Goal: Task Accomplishment & Management: Complete application form

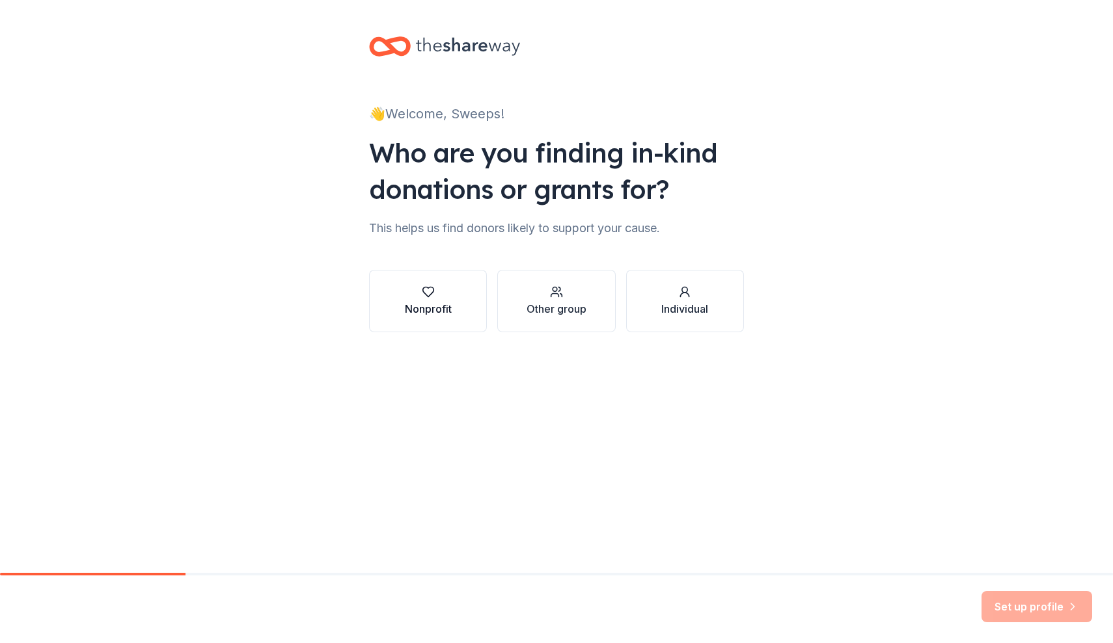
click at [417, 297] on div "button" at bounding box center [428, 292] width 47 height 13
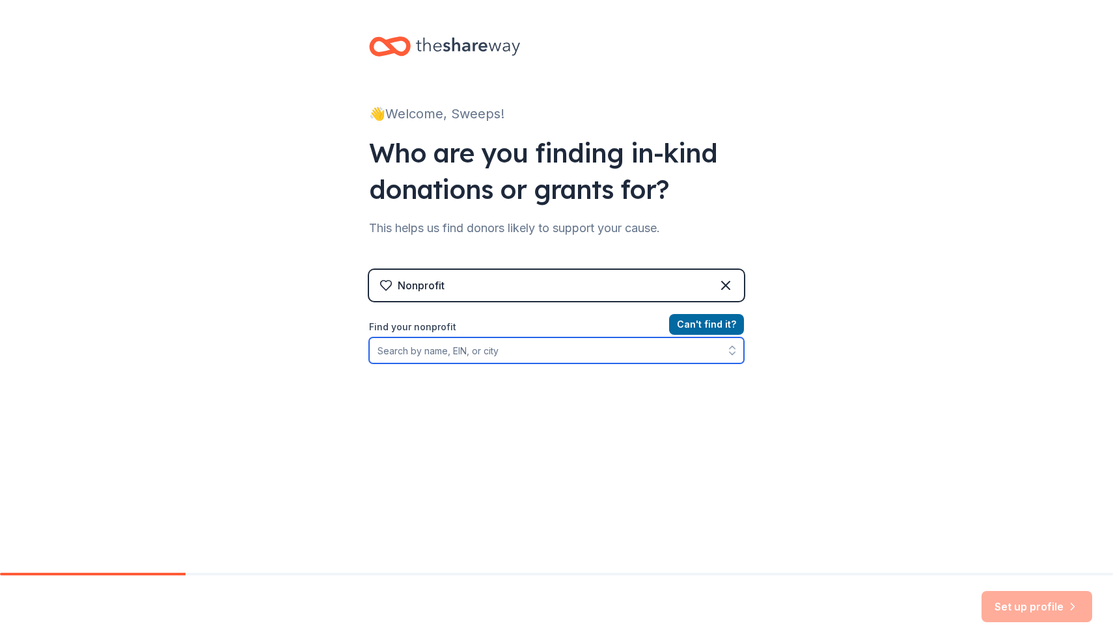
click at [500, 354] on input "Find your nonprofit" at bounding box center [556, 351] width 375 height 26
type input "Miss Indiana Sweeps Organization"
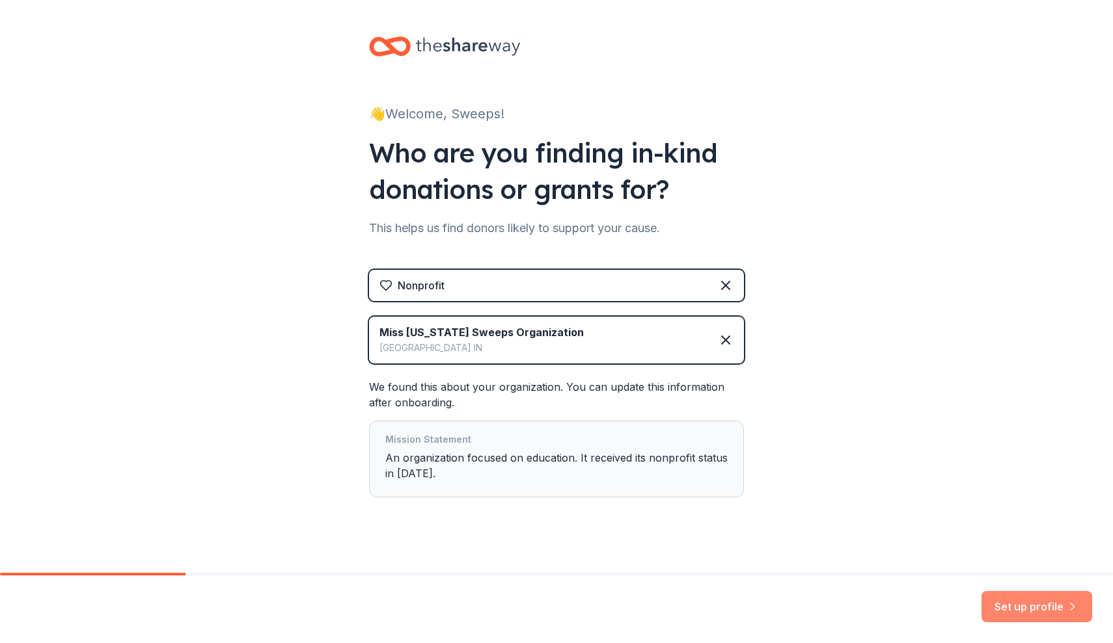
click at [1023, 603] on button "Set up profile" at bounding box center [1036, 606] width 111 height 31
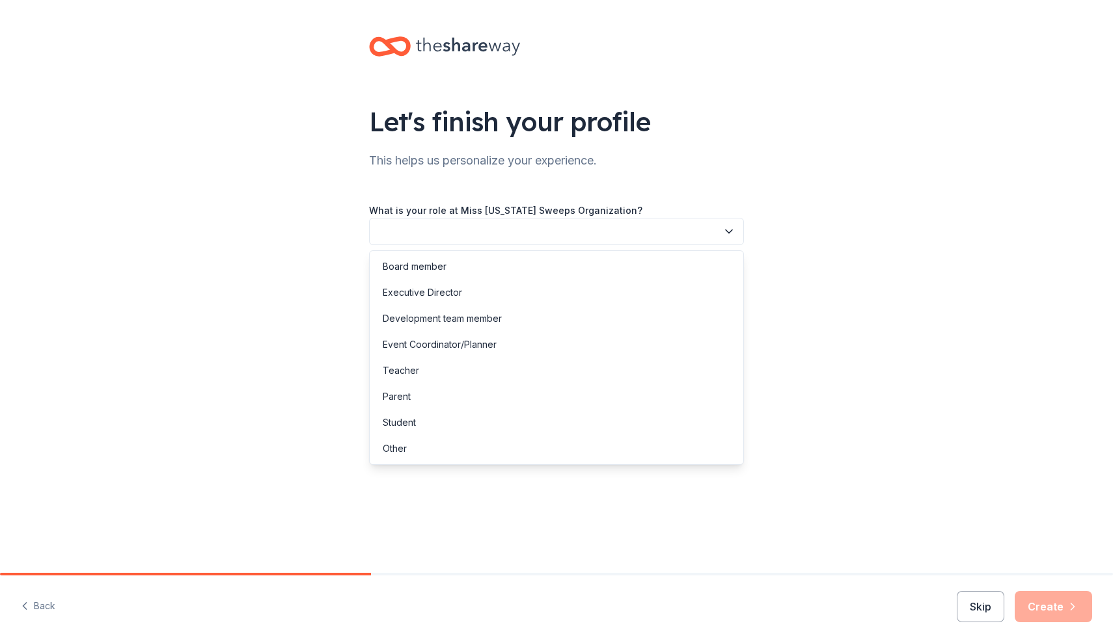
click at [627, 237] on button "button" at bounding box center [556, 231] width 375 height 27
click at [433, 297] on div "Executive Director" at bounding box center [422, 293] width 79 height 16
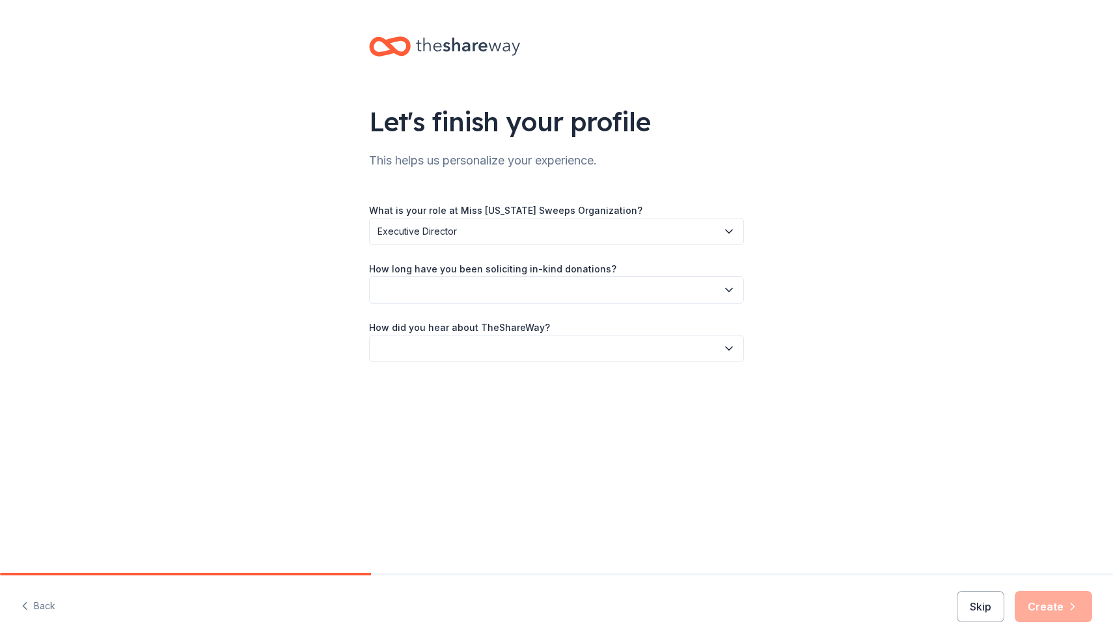
click at [433, 297] on button "button" at bounding box center [556, 290] width 375 height 27
click at [430, 375] on div "2 to 5 years" at bounding box center [408, 378] width 51 height 16
click at [439, 359] on button "button" at bounding box center [556, 348] width 375 height 27
click at [435, 420] on div "Online search" at bounding box center [556, 410] width 368 height 26
click at [1054, 608] on button "Create" at bounding box center [1052, 606] width 77 height 31
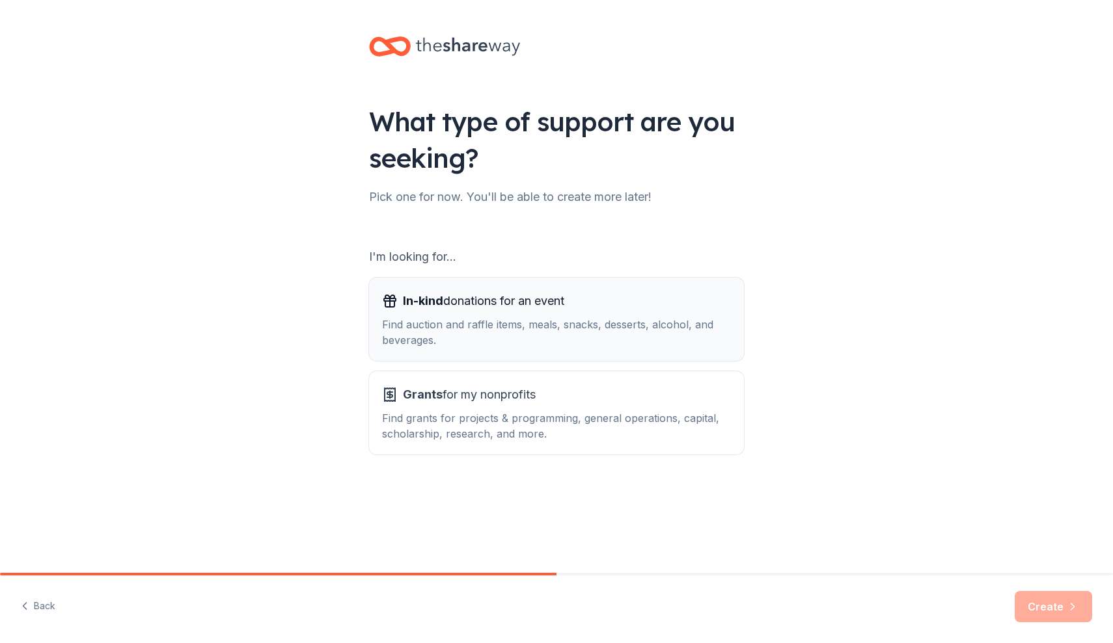
click at [465, 318] on div "Find auction and raffle items, meals, snacks, desserts, alcohol, and beverages." at bounding box center [556, 332] width 349 height 31
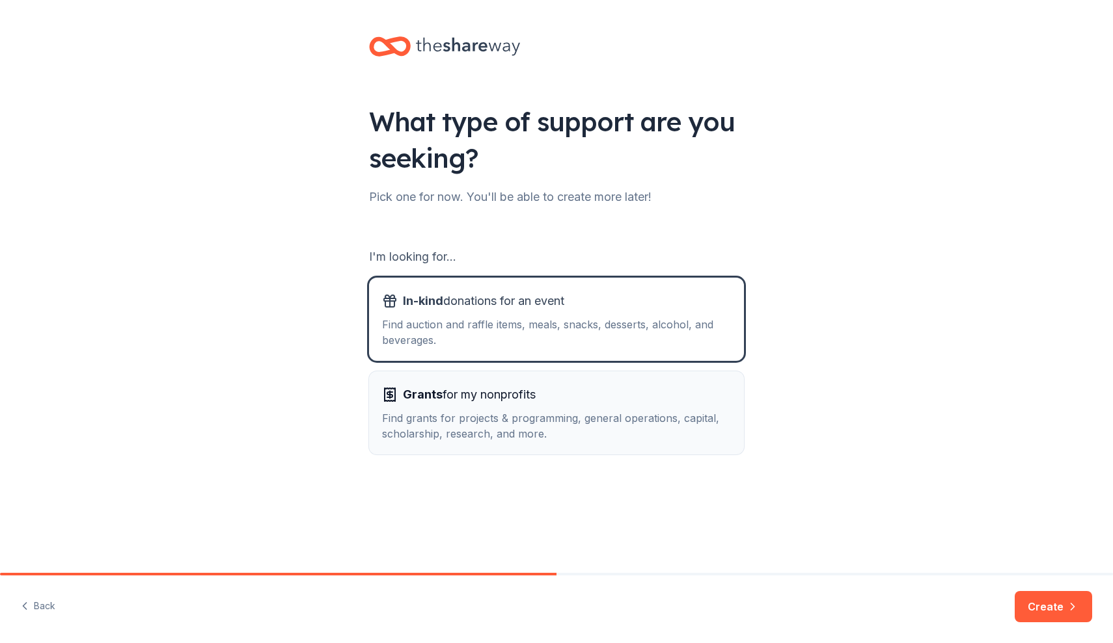
click at [649, 412] on div "Find grants for projects & programming, general operations, capital, scholarshi…" at bounding box center [556, 426] width 349 height 31
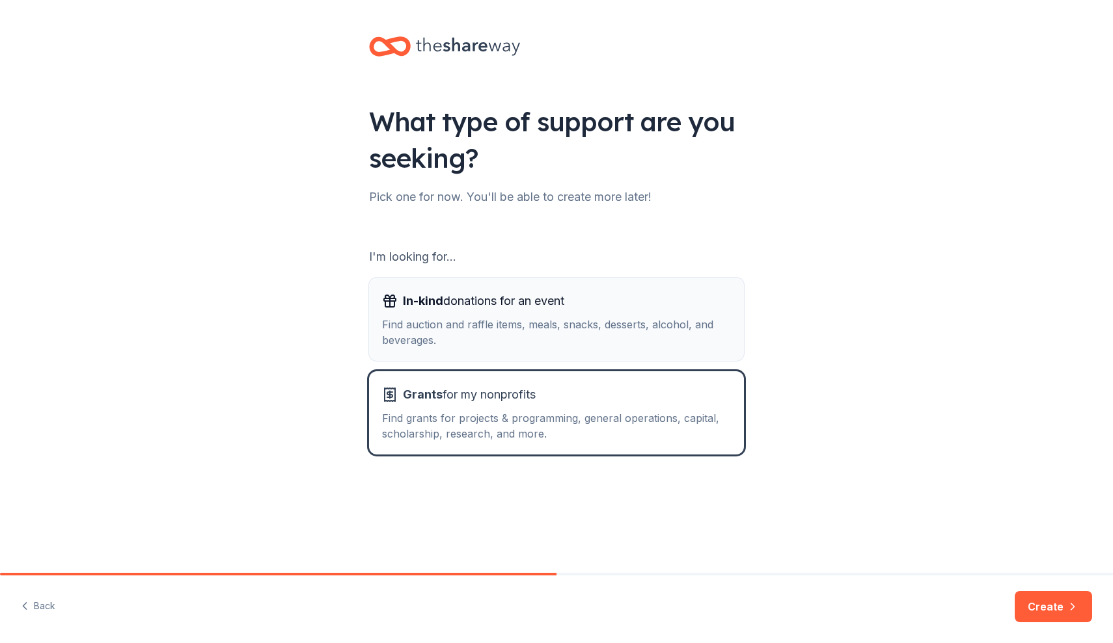
click at [649, 313] on div "In-kind donations for an event Find auction and raffle items, meals, snacks, de…" at bounding box center [556, 319] width 349 height 57
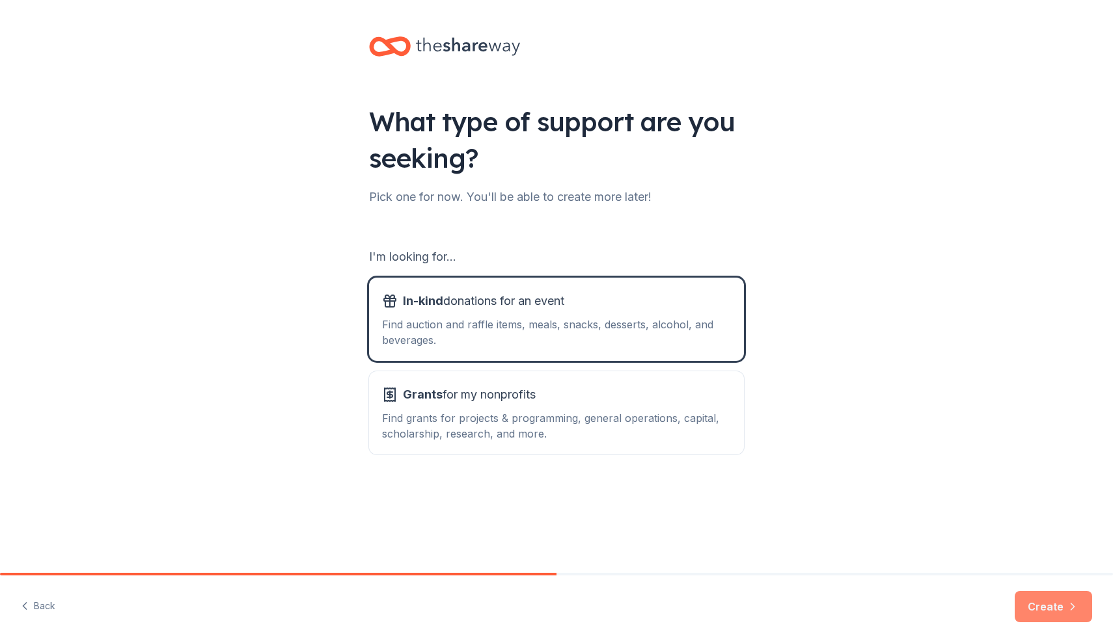
click at [1064, 606] on button "Create" at bounding box center [1052, 606] width 77 height 31
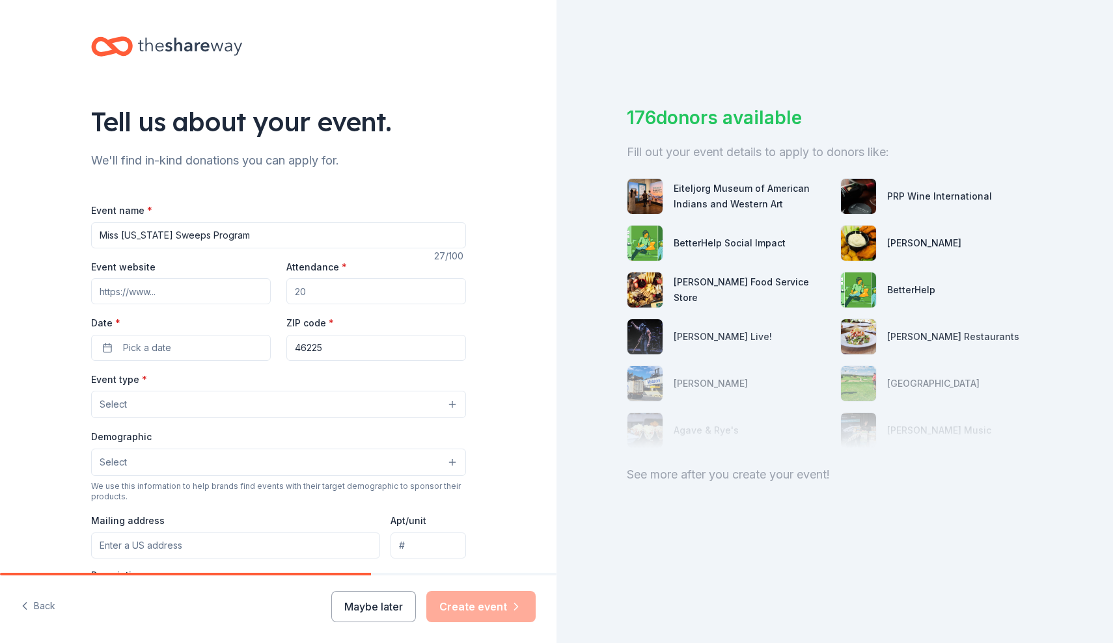
type input "Miss [US_STATE] Sweeps Program"
click at [129, 288] on input "Event website" at bounding box center [181, 291] width 180 height 26
paste input "https://insweepsdirectors.wixsite.com/miss-indiana-sweeps/about"
type input "https://insweepsdirectors.wixsite.com/miss-indiana-sweeps/about"
click at [343, 293] on input "Attendance *" at bounding box center [376, 291] width 180 height 26
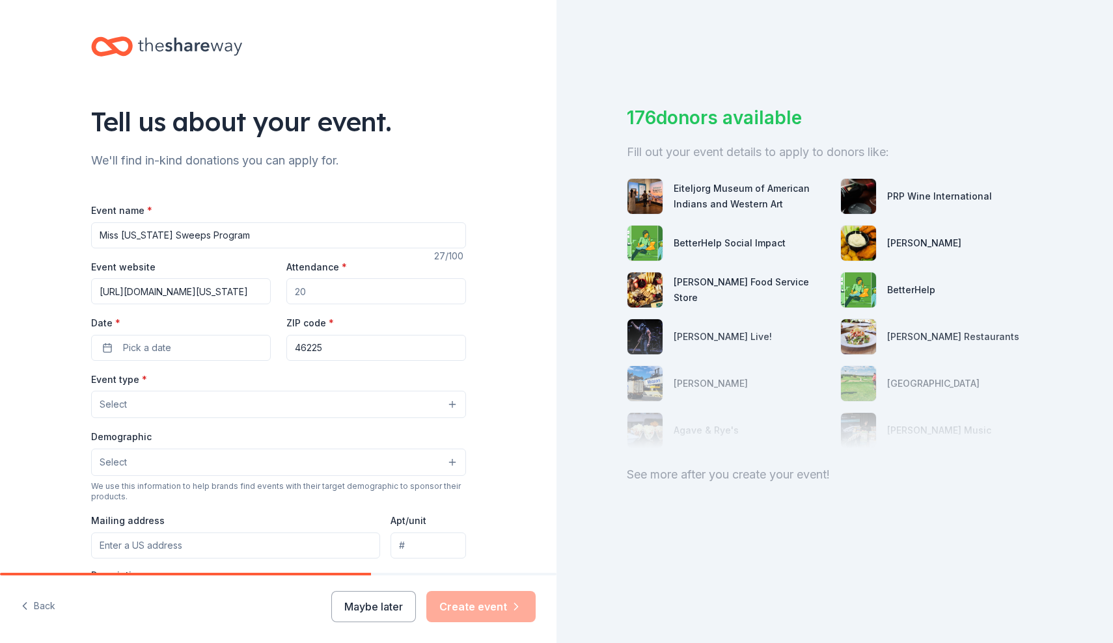
click at [343, 293] on input "Attendance *" at bounding box center [376, 291] width 180 height 26
type input "150"
click at [201, 348] on button "Pick a date" at bounding box center [181, 348] width 180 height 26
click at [249, 385] on button "Go to next month" at bounding box center [251, 381] width 18 height 18
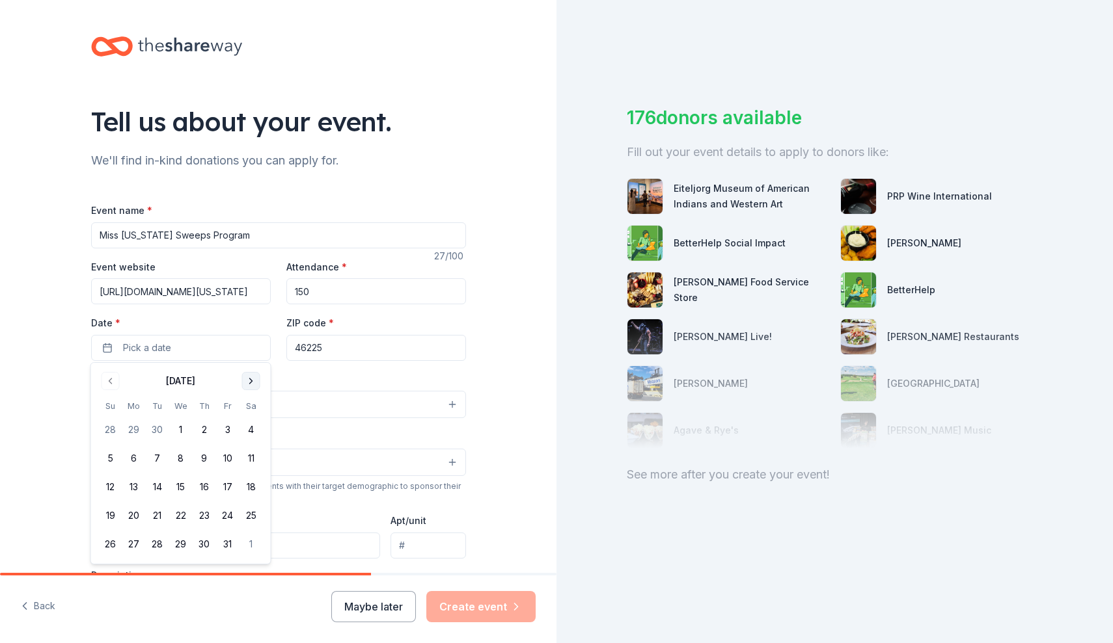
click at [249, 385] on button "Go to next month" at bounding box center [251, 381] width 18 height 18
click at [106, 514] on button "22" at bounding box center [110, 515] width 23 height 23
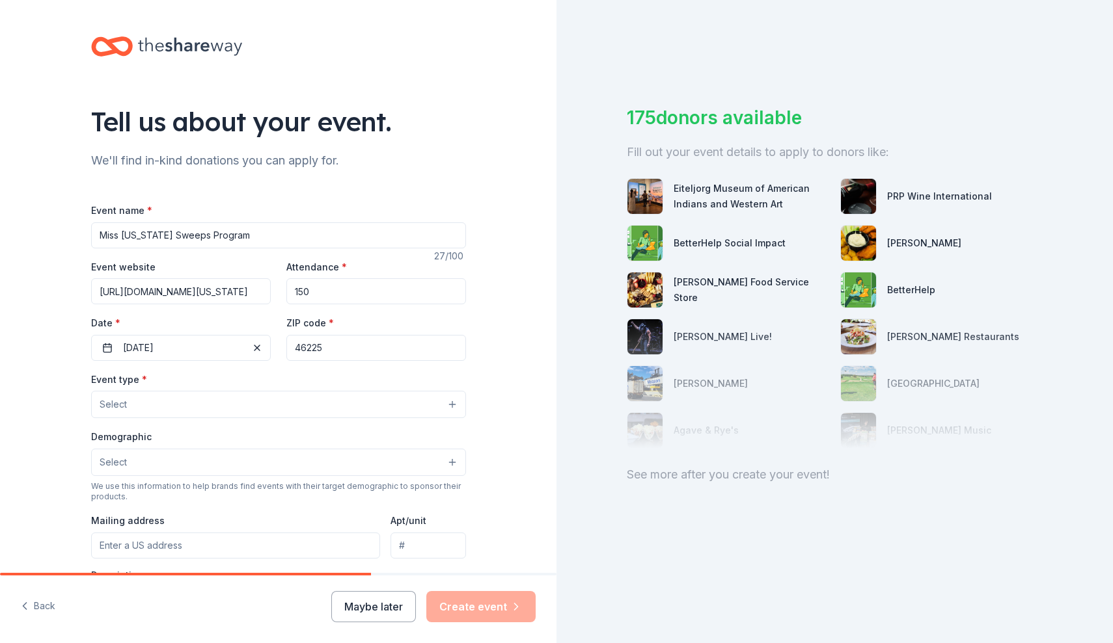
click at [354, 349] on input "46225" at bounding box center [376, 348] width 180 height 26
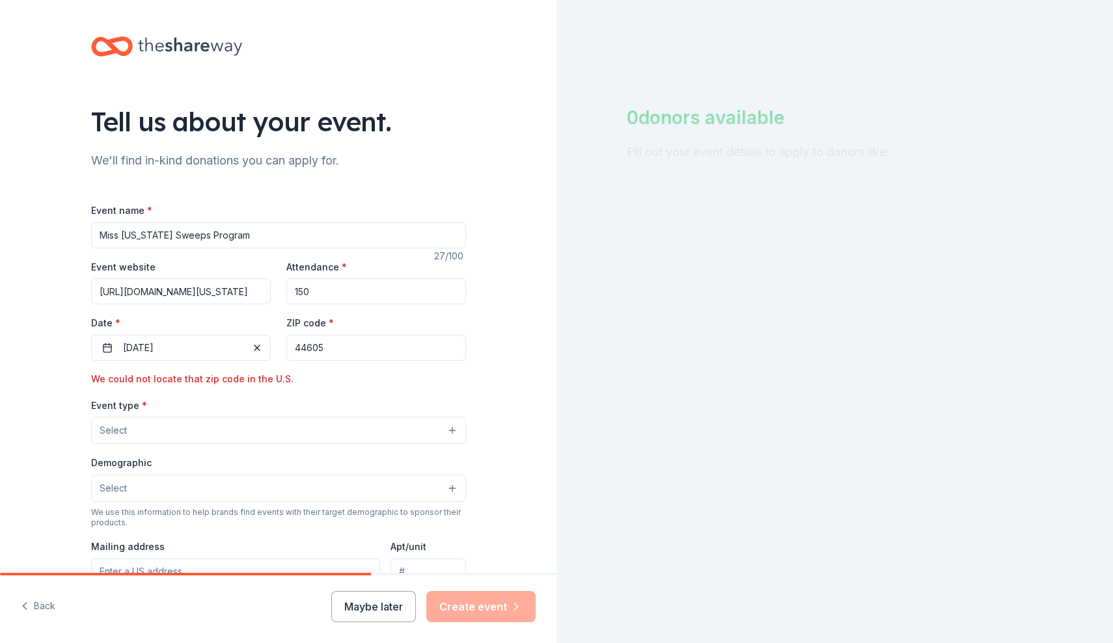
click at [357, 386] on div "Event name * Miss Indiana Sweeps Program 27 /100 Event website https://insweeps…" at bounding box center [278, 515] width 375 height 627
click at [304, 351] on input "44605" at bounding box center [376, 348] width 180 height 26
click at [355, 348] on input "44605" at bounding box center [376, 348] width 180 height 26
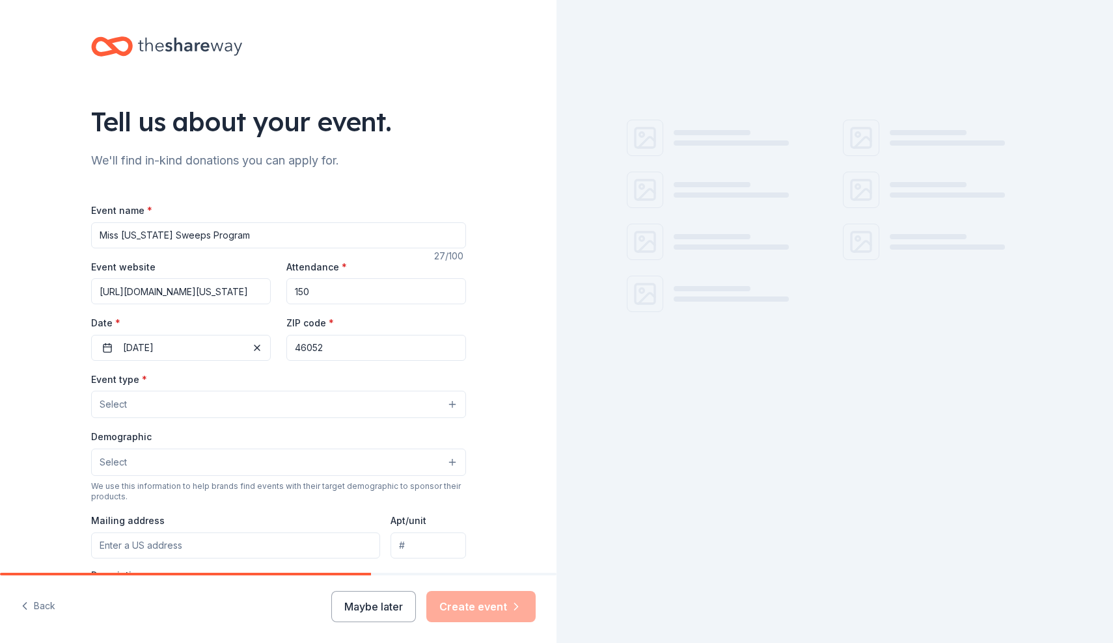
type input "46052"
click at [252, 399] on button "Select" at bounding box center [278, 404] width 375 height 27
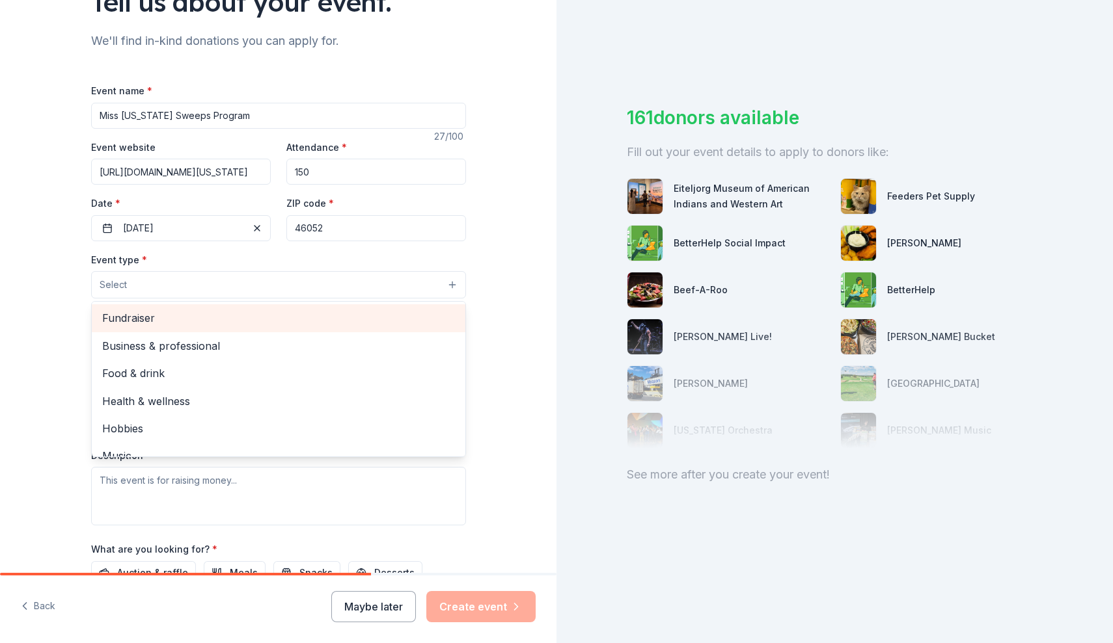
click at [147, 313] on span "Fundraiser" at bounding box center [278, 318] width 353 height 17
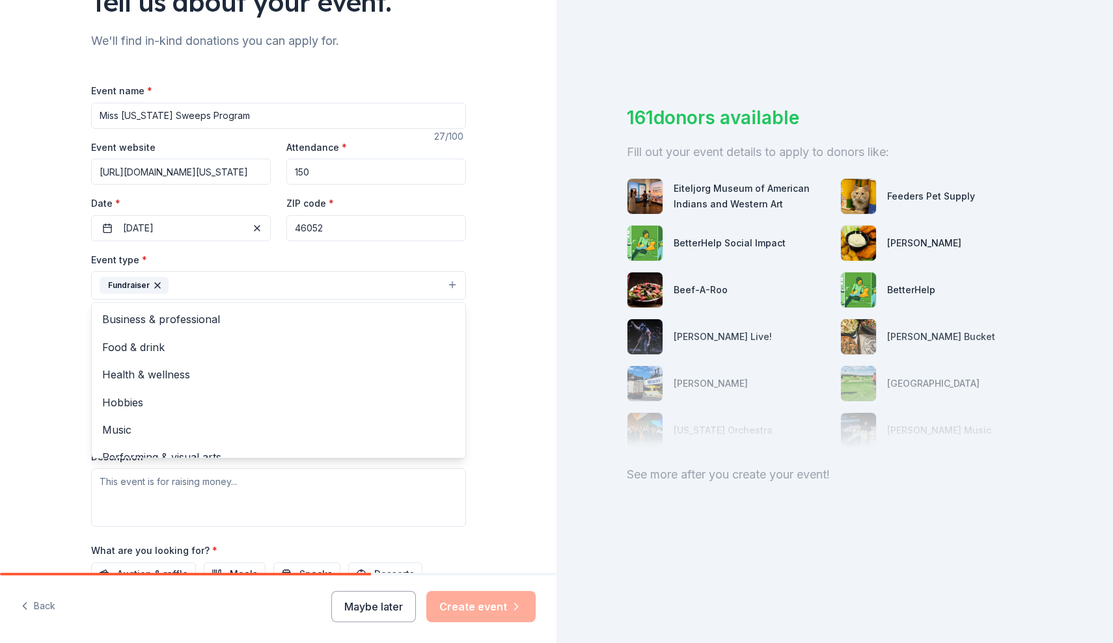
click at [37, 366] on div "Tell us about your event. We'll find in-kind donations you can apply for. Event…" at bounding box center [278, 313] width 556 height 867
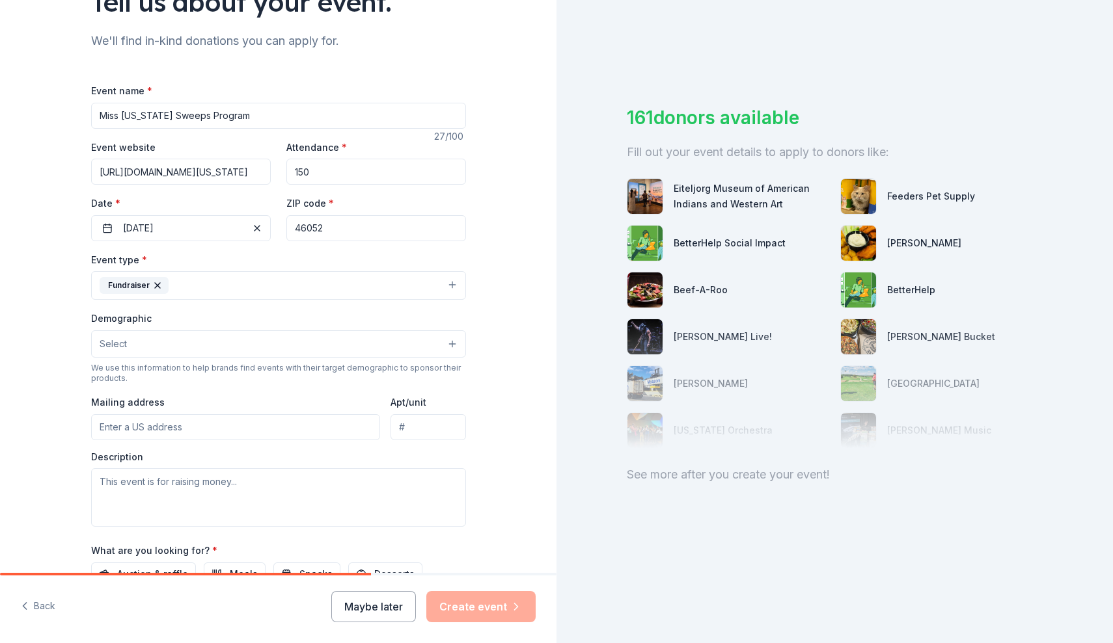
click at [346, 283] on button "Fundraiser" at bounding box center [278, 285] width 375 height 29
click at [154, 287] on icon "button" at bounding box center [157, 285] width 10 height 10
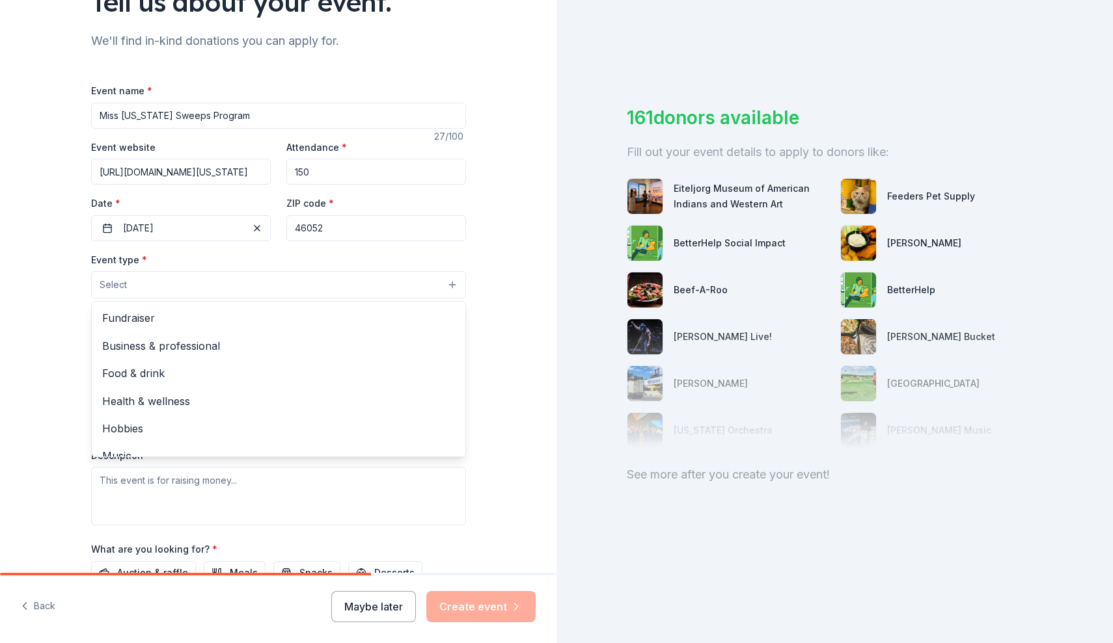
click at [154, 287] on button "Select" at bounding box center [278, 284] width 375 height 27
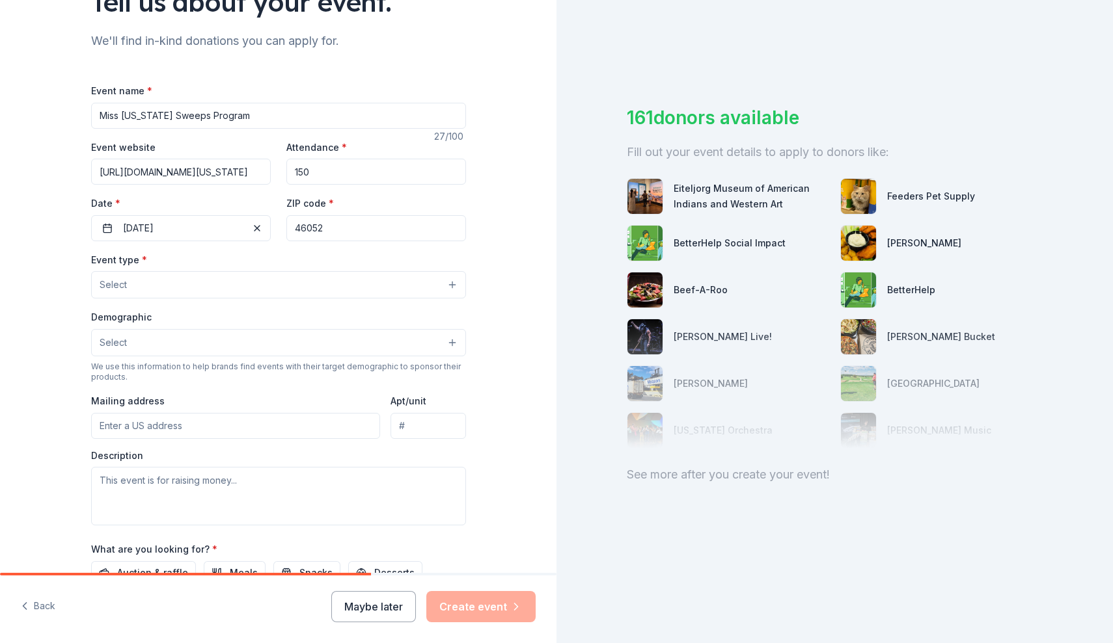
click at [154, 287] on button "Select" at bounding box center [278, 284] width 375 height 27
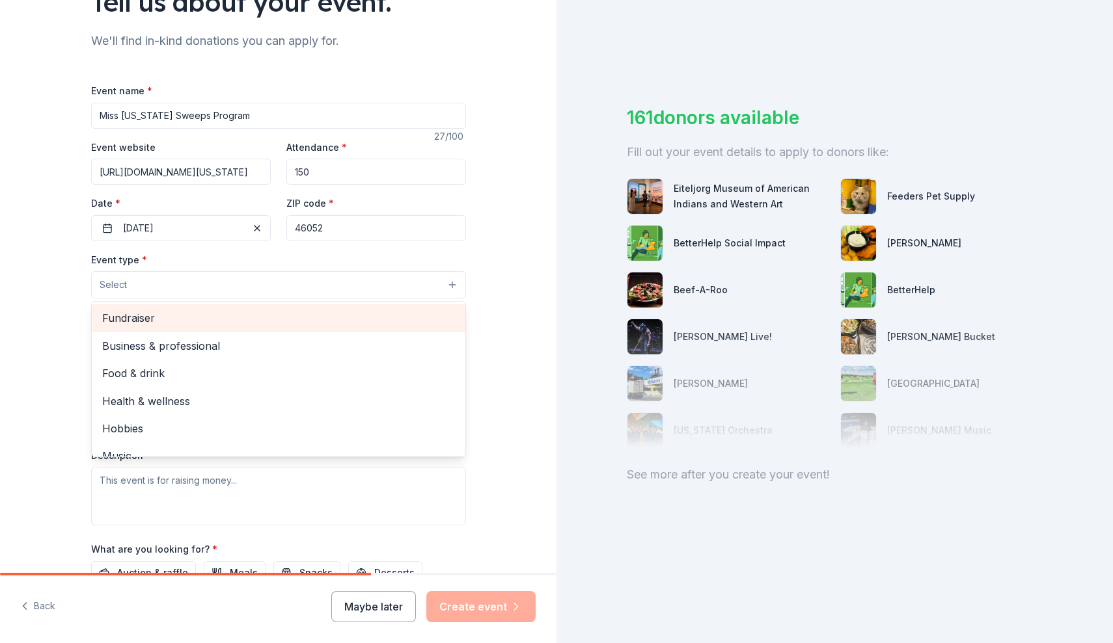
click at [123, 318] on span "Fundraiser" at bounding box center [278, 318] width 353 height 17
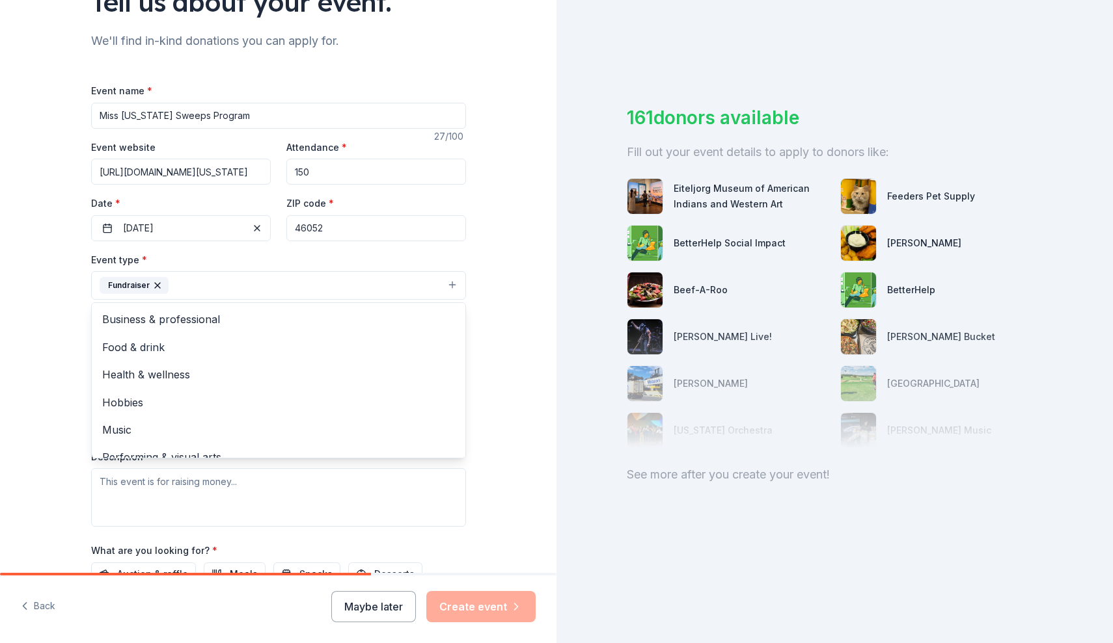
click at [46, 381] on div "Tell us about your event. We'll find in-kind donations you can apply for. Event…" at bounding box center [278, 313] width 556 height 867
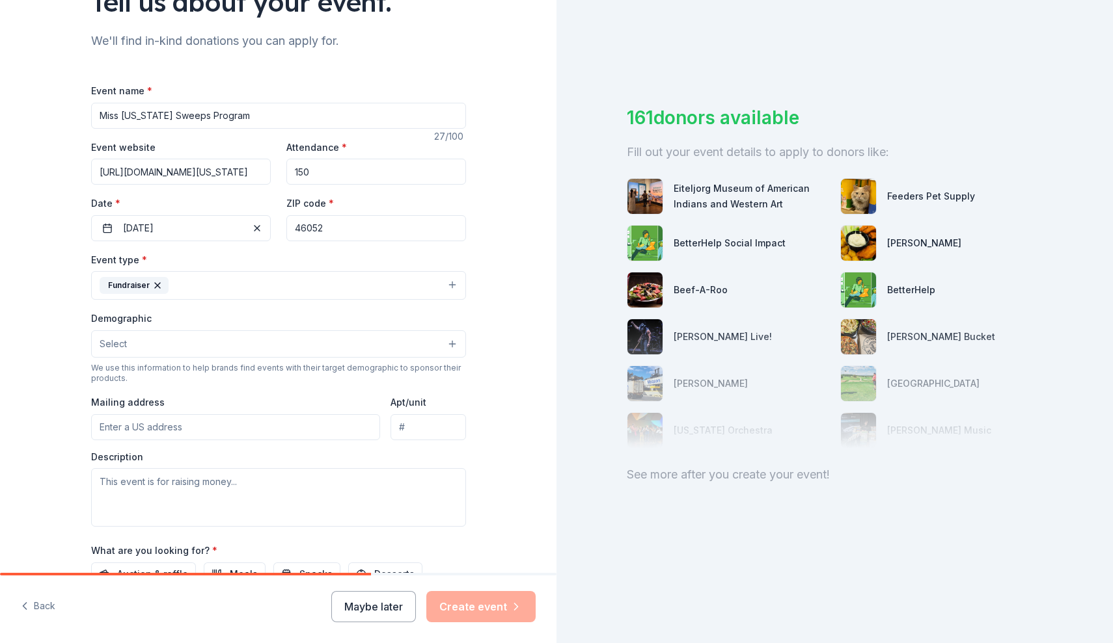
click at [146, 353] on button "Select" at bounding box center [278, 344] width 375 height 27
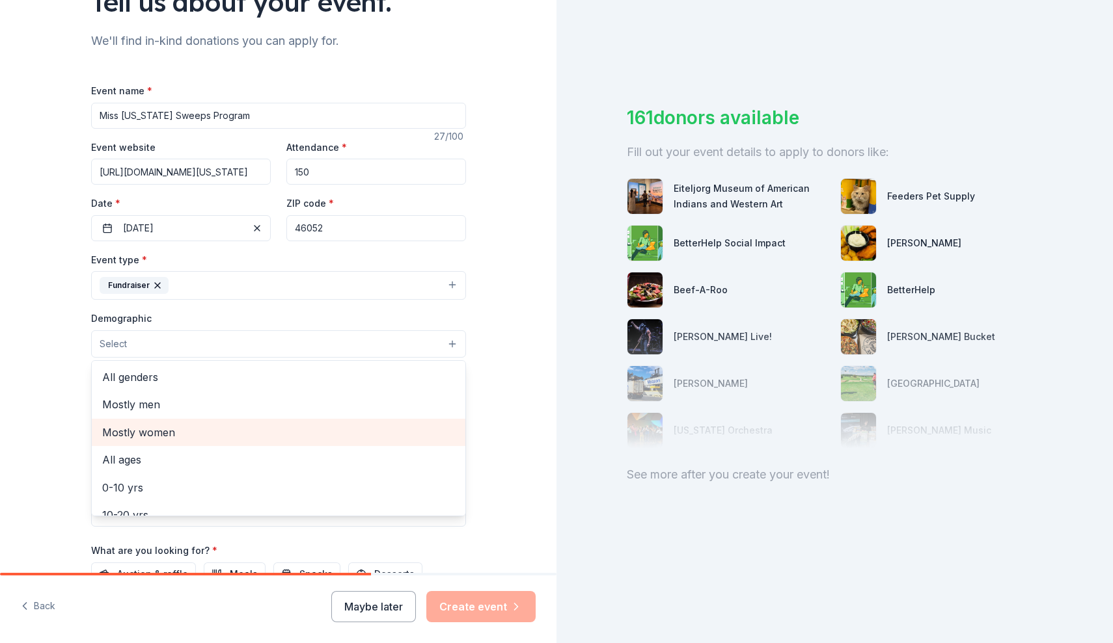
click at [167, 433] on span "Mostly women" at bounding box center [278, 432] width 353 height 17
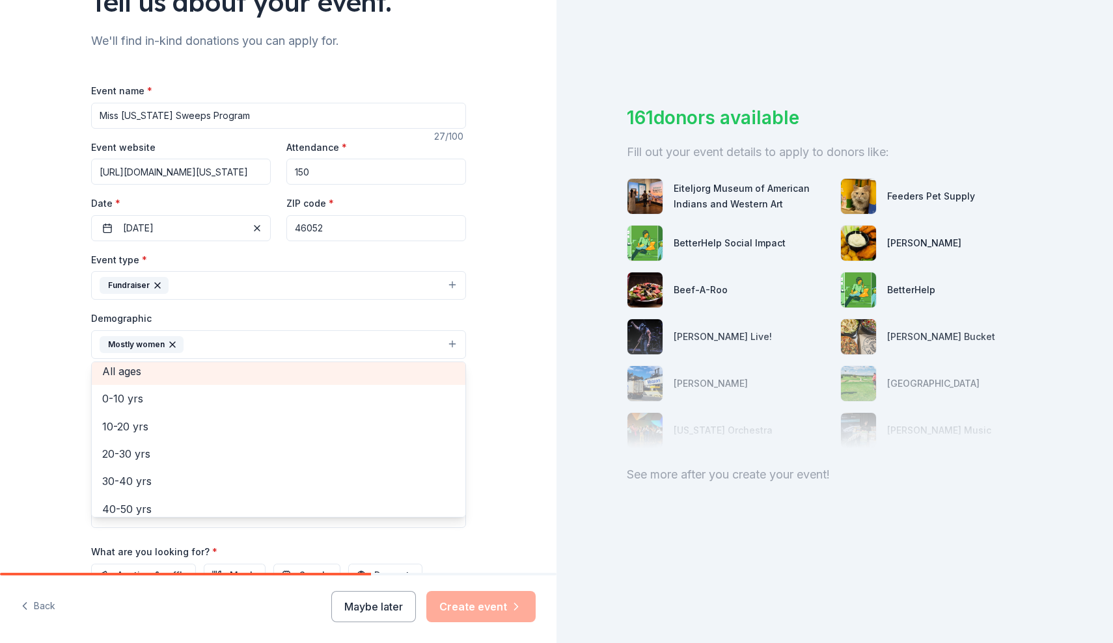
scroll to position [71, 0]
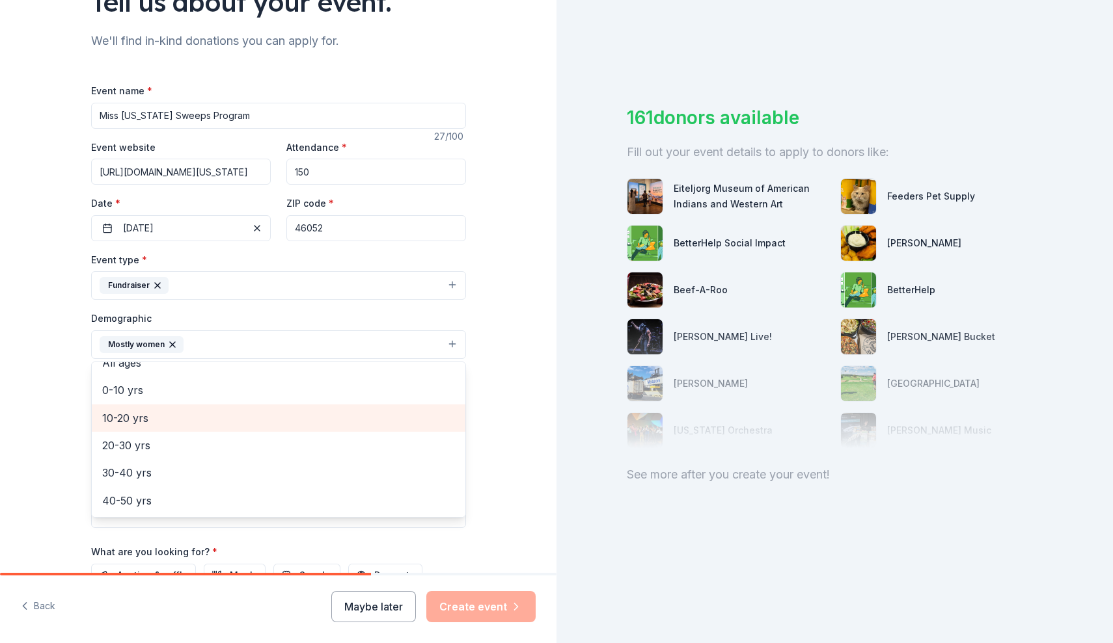
click at [150, 414] on span "10-20 yrs" at bounding box center [278, 418] width 353 height 17
click at [138, 418] on span "20-30 yrs" at bounding box center [278, 418] width 353 height 17
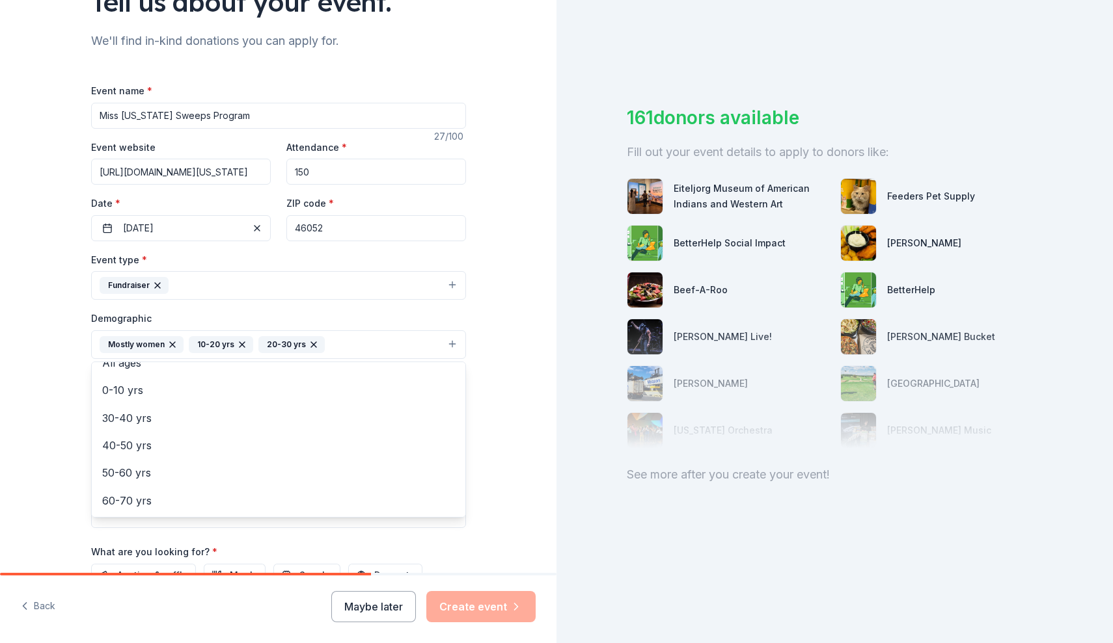
click at [38, 424] on div "Tell us about your event. We'll find in-kind donations you can apply for. Event…" at bounding box center [278, 314] width 556 height 869
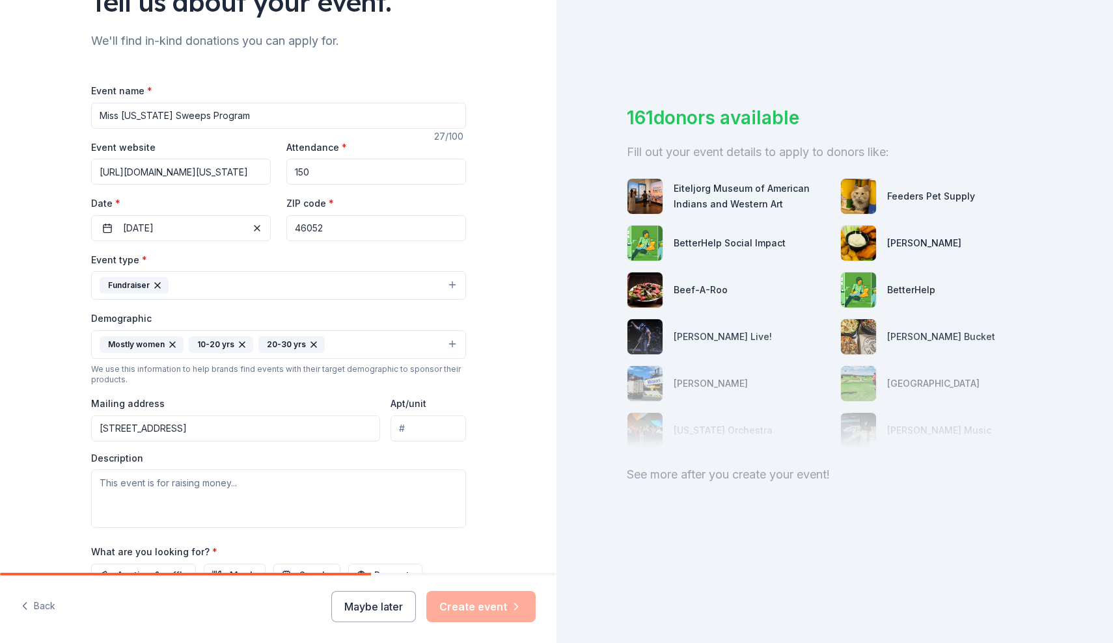
type input "1305 Park Drive, Lebanon, IN, 46052"
click at [151, 501] on textarea at bounding box center [278, 499] width 375 height 59
paste textarea "The Miss Indiana Sweeps Competition is a local preliminary to the Miss Indiana …"
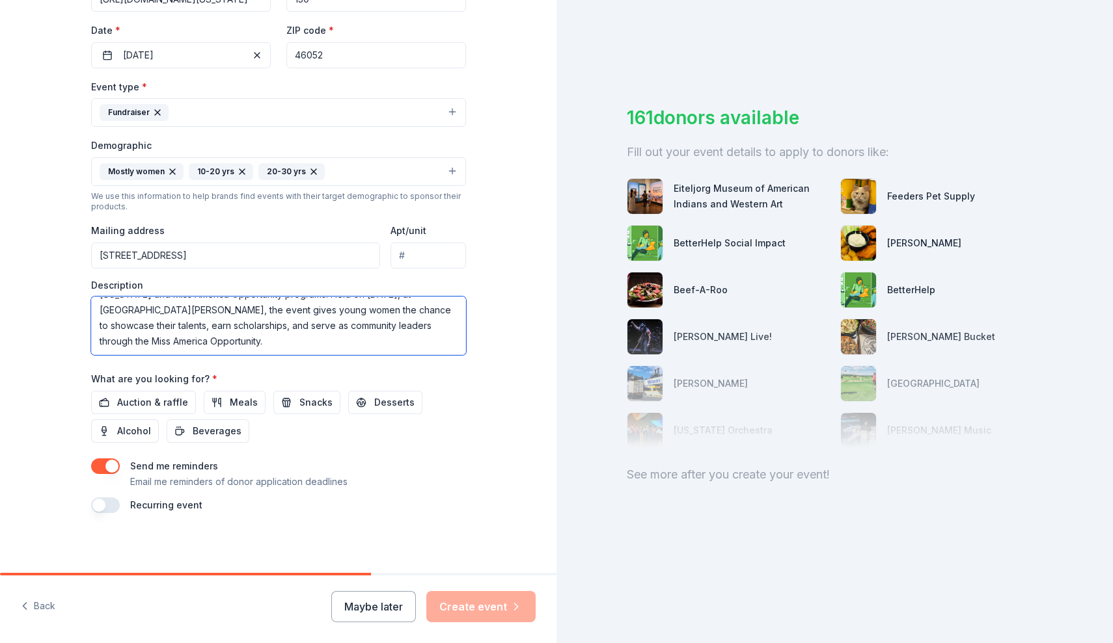
scroll to position [292, 0]
type textarea "The Miss Indiana Sweeps Competition is a local preliminary to the Miss Indiana …"
click at [156, 400] on span "Auction & raffle" at bounding box center [152, 404] width 71 height 16
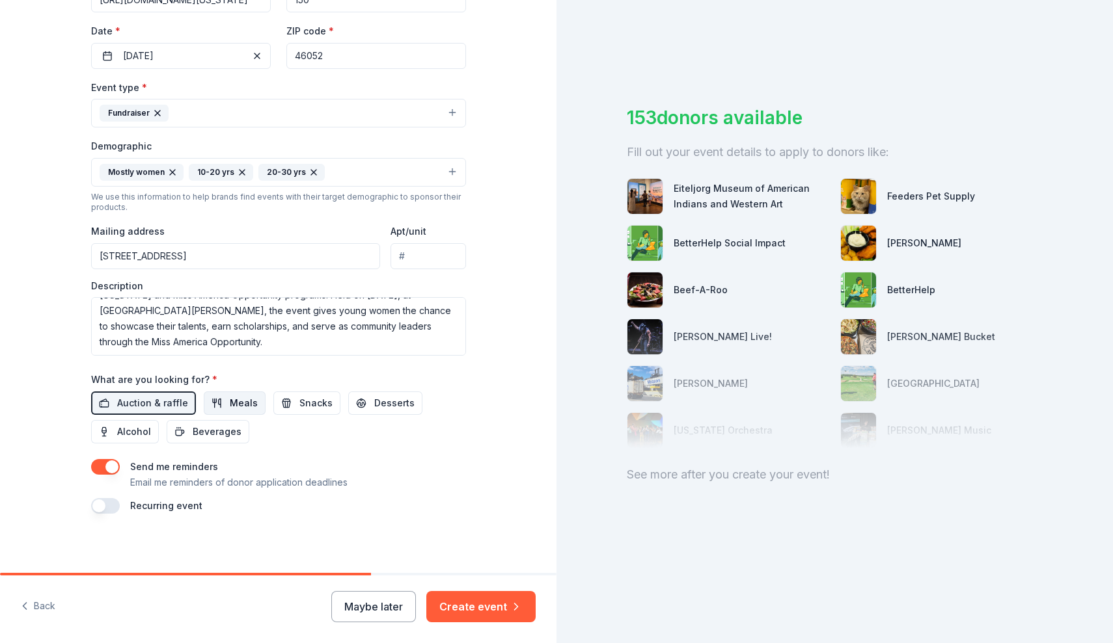
click at [230, 398] on span "Meals" at bounding box center [244, 404] width 28 height 16
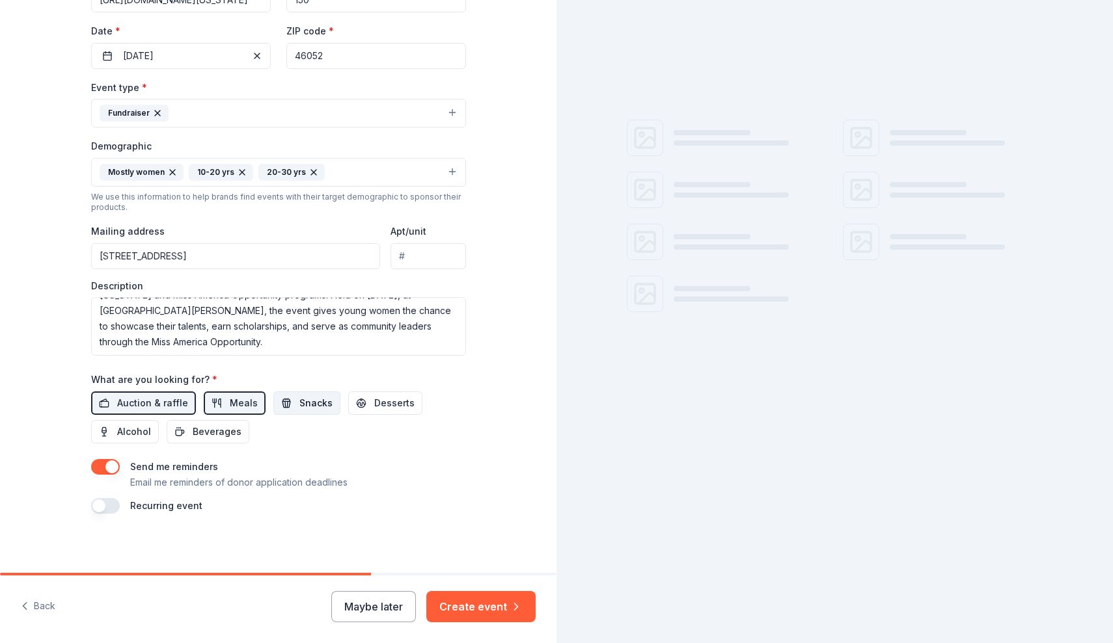
click at [286, 403] on button "Snacks" at bounding box center [306, 403] width 67 height 23
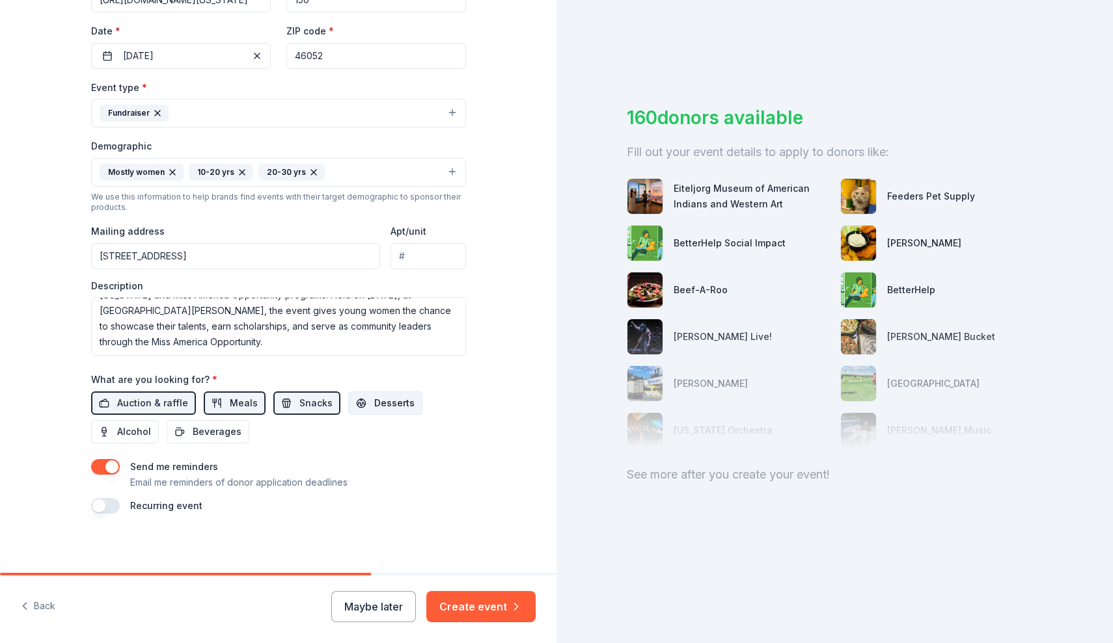
click at [375, 404] on span "Desserts" at bounding box center [394, 404] width 40 height 16
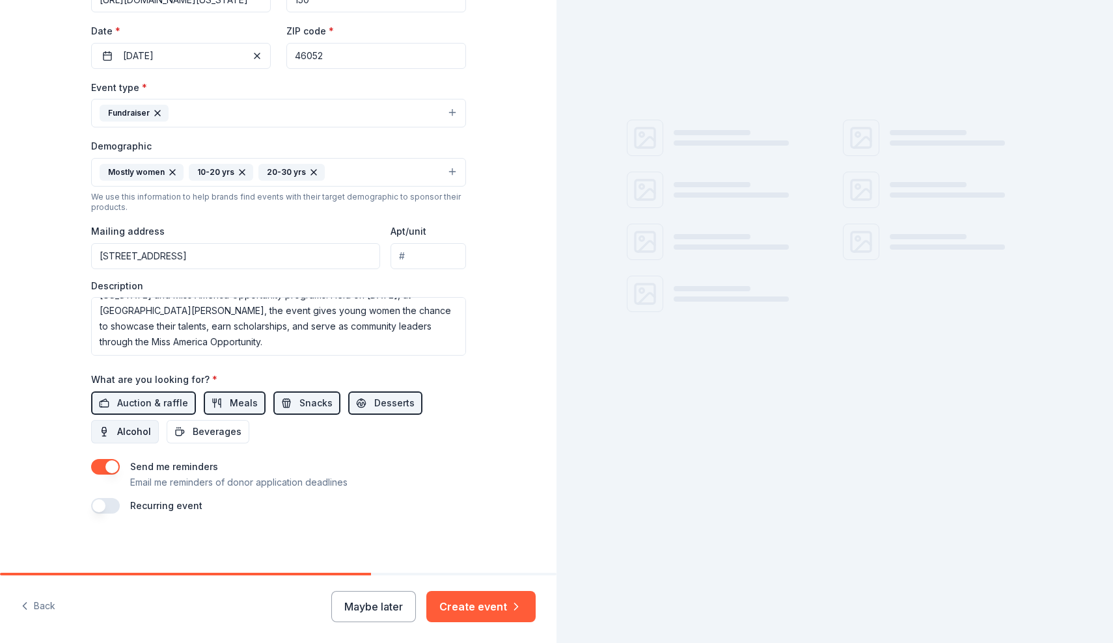
click at [110, 427] on button "Alcohol" at bounding box center [125, 431] width 68 height 23
click at [211, 429] on span "Beverages" at bounding box center [217, 432] width 49 height 16
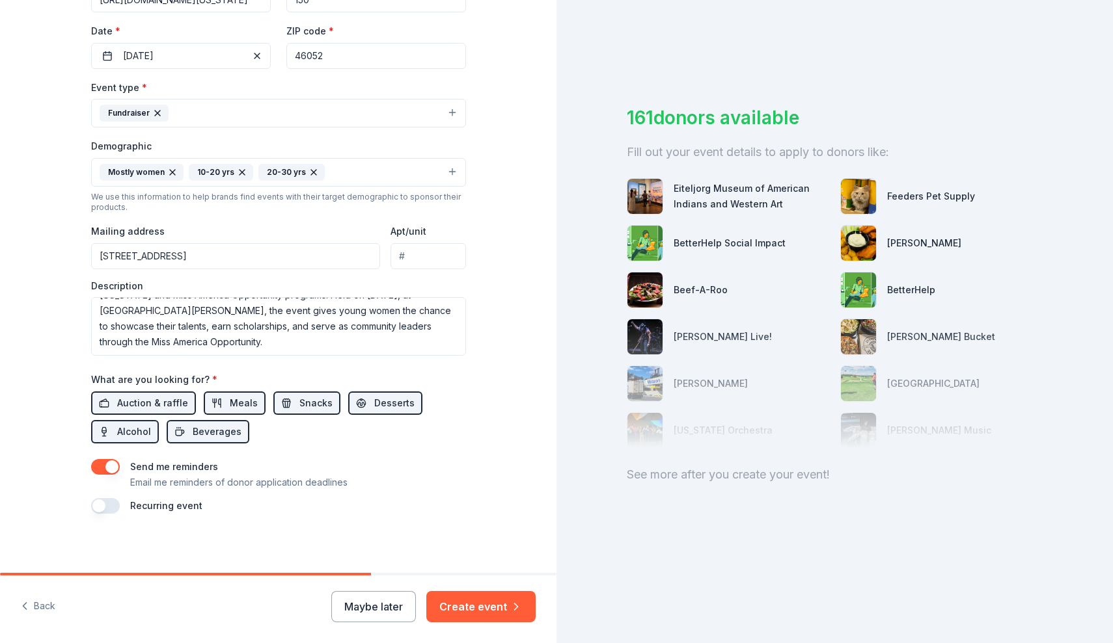
click at [103, 499] on button "button" at bounding box center [105, 506] width 29 height 16
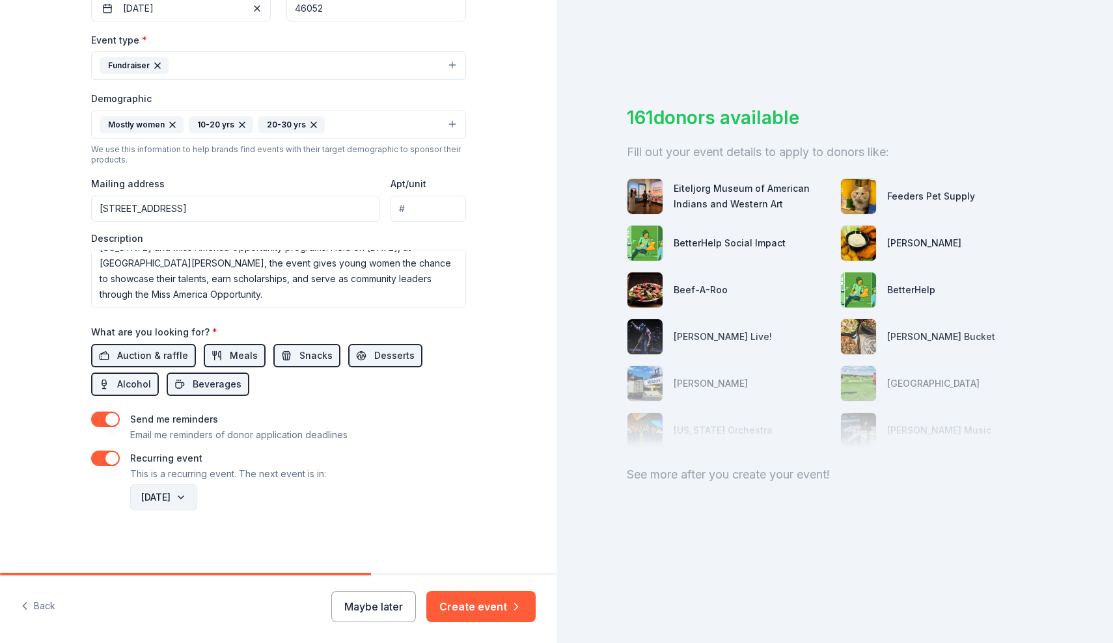
scroll to position [339, 0]
click at [197, 498] on button "February 2027" at bounding box center [163, 498] width 67 height 26
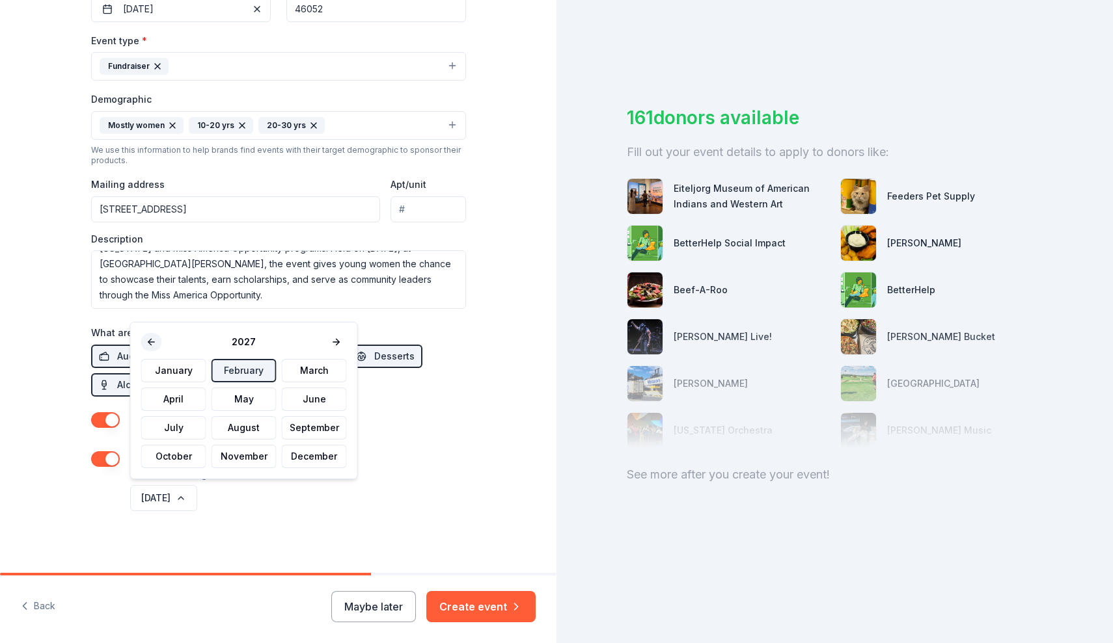
click at [155, 344] on button at bounding box center [151, 342] width 21 height 18
click at [425, 494] on div "February 2027" at bounding box center [297, 498] width 338 height 31
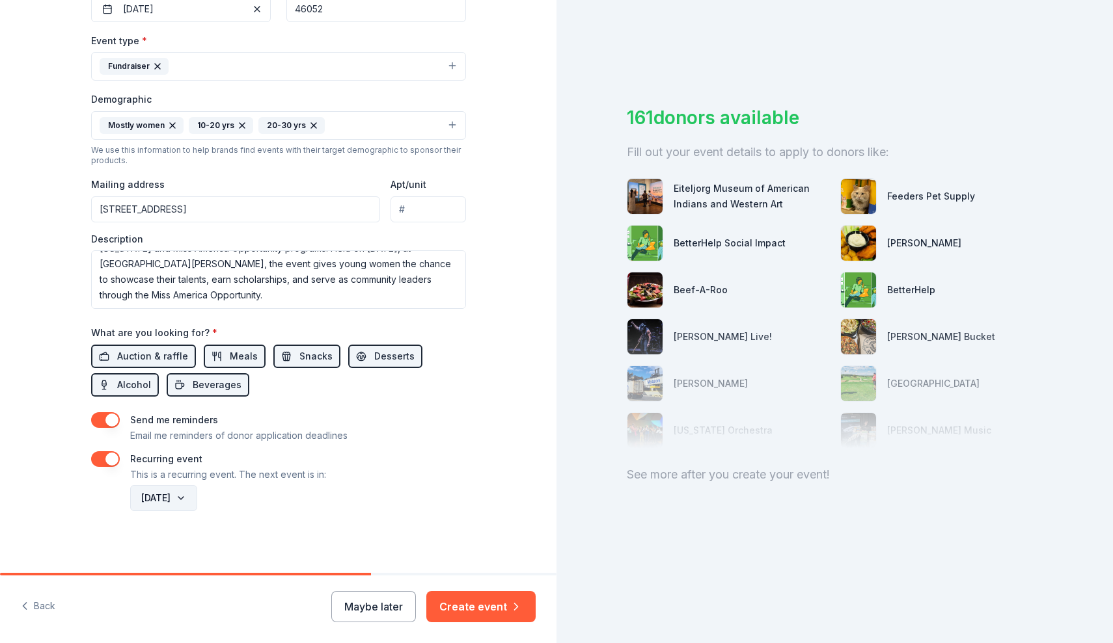
click at [197, 491] on button "February 2027" at bounding box center [163, 498] width 67 height 26
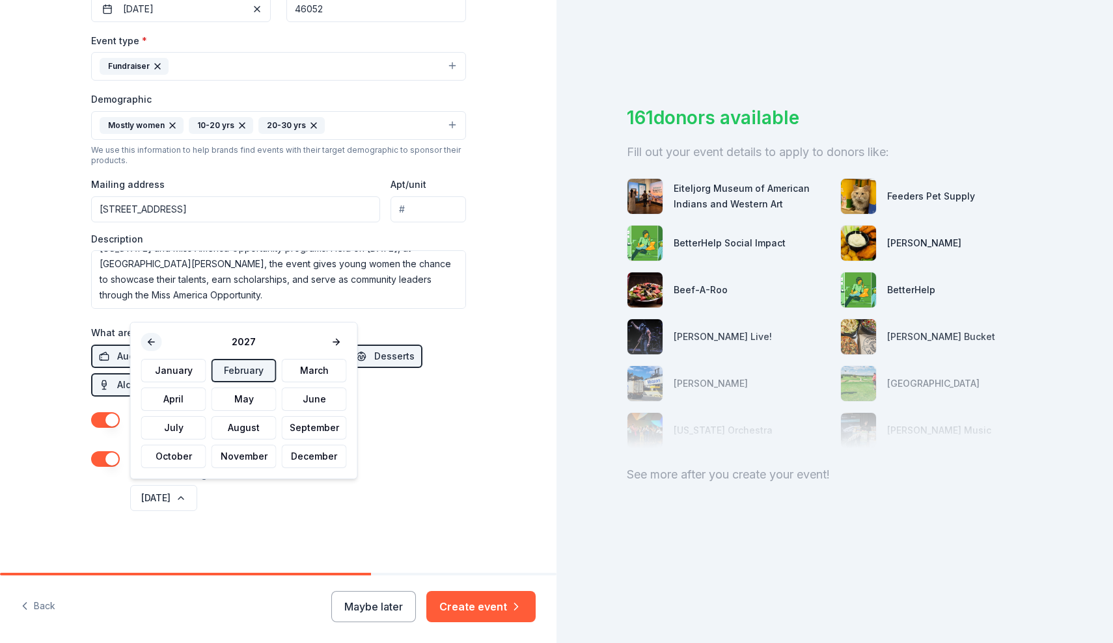
click at [155, 341] on button at bounding box center [151, 342] width 21 height 18
click at [241, 375] on button "February" at bounding box center [243, 370] width 65 height 23
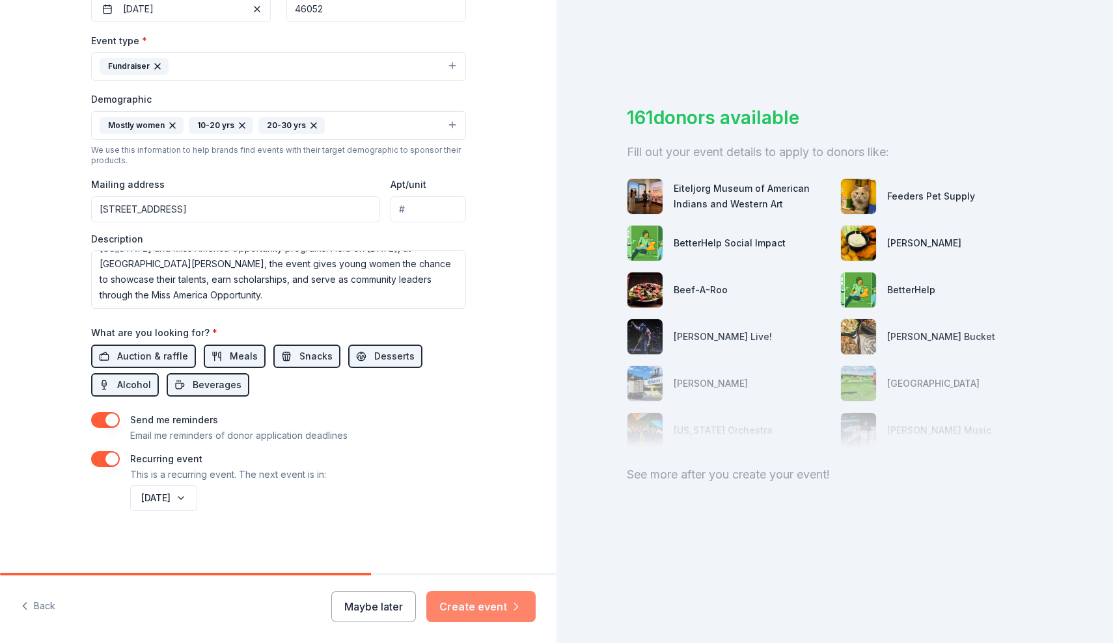
click at [482, 606] on button "Create event" at bounding box center [480, 606] width 109 height 31
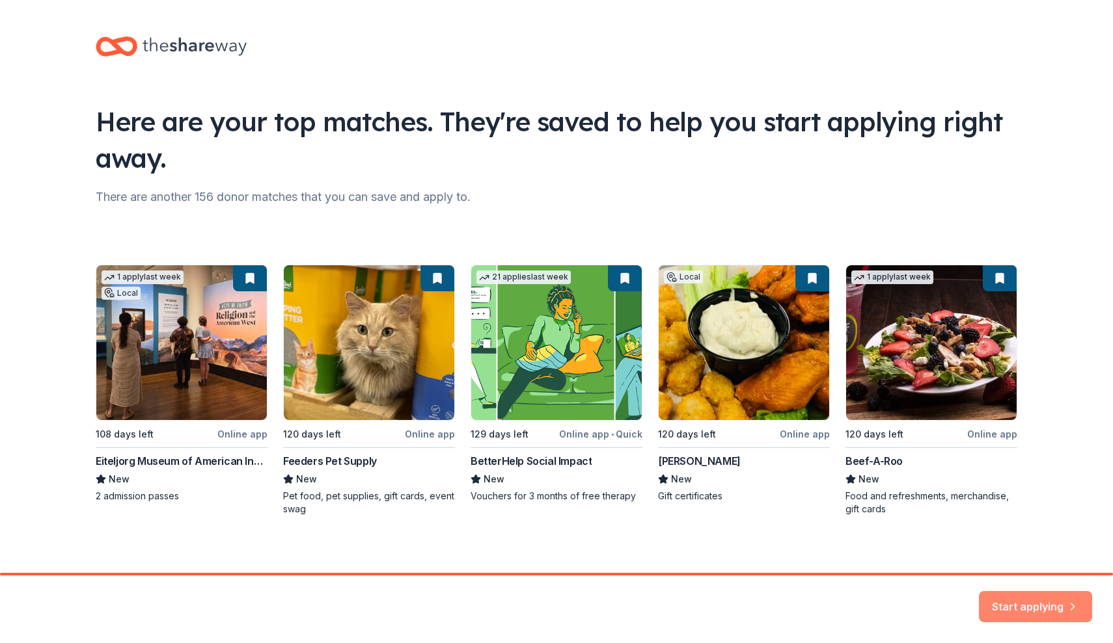
click at [1027, 612] on button "Start applying" at bounding box center [1035, 604] width 113 height 31
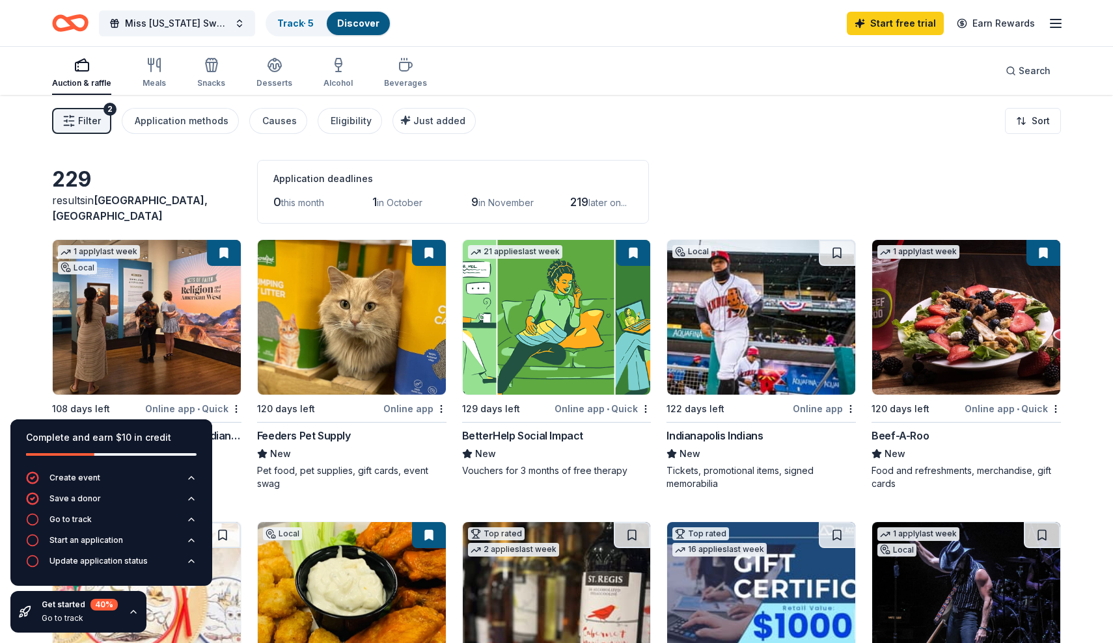
click at [315, 296] on img at bounding box center [352, 317] width 188 height 155
click at [539, 318] on img at bounding box center [557, 317] width 188 height 155
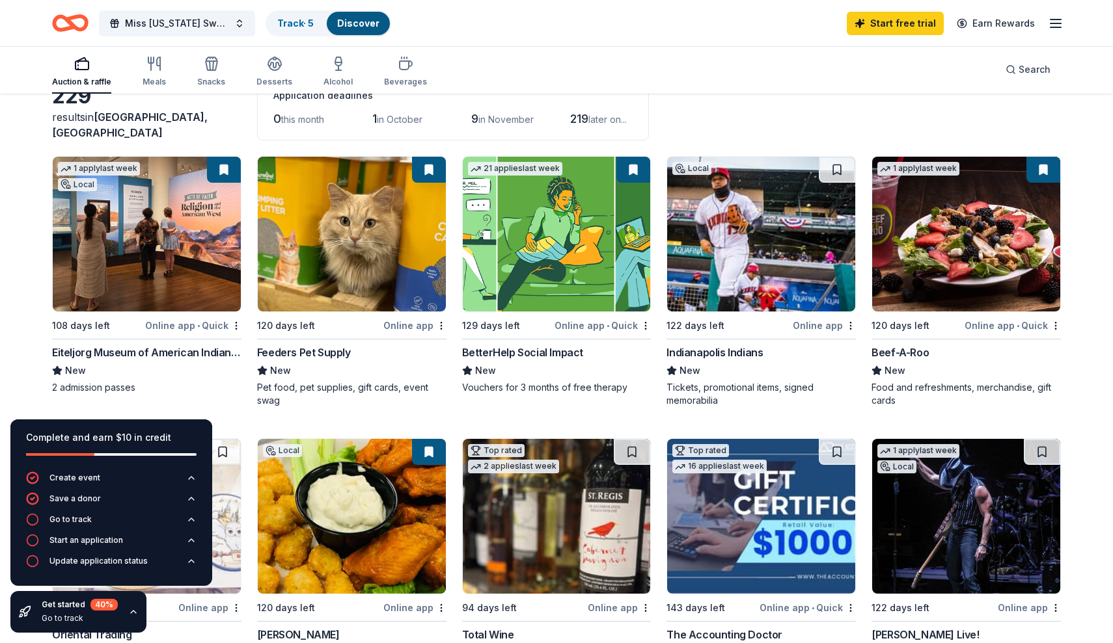
scroll to position [90, 0]
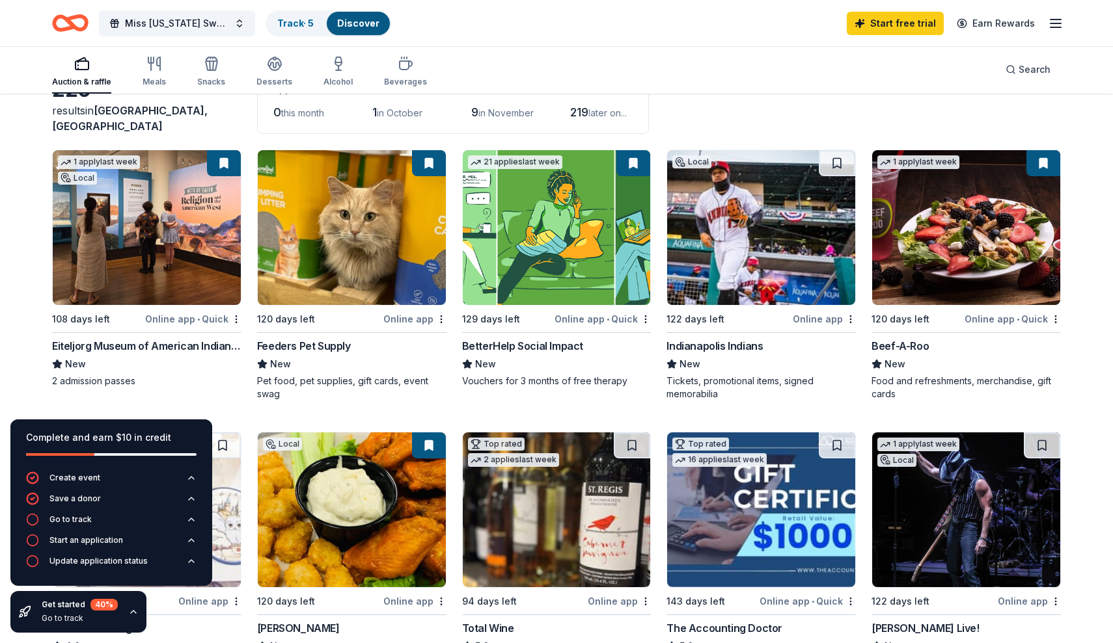
click at [225, 167] on button at bounding box center [224, 163] width 34 height 26
click at [238, 323] on body "Miss Indiana Sweeps Program Track · 5 Discover Start free trial Earn Rewards Au…" at bounding box center [556, 231] width 1113 height 643
click at [238, 323] on html "Miss Indiana Sweeps Program Track · 5 Discover Start free trial Earn Rewards Au…" at bounding box center [556, 231] width 1113 height 643
click at [196, 285] on img at bounding box center [147, 227] width 188 height 155
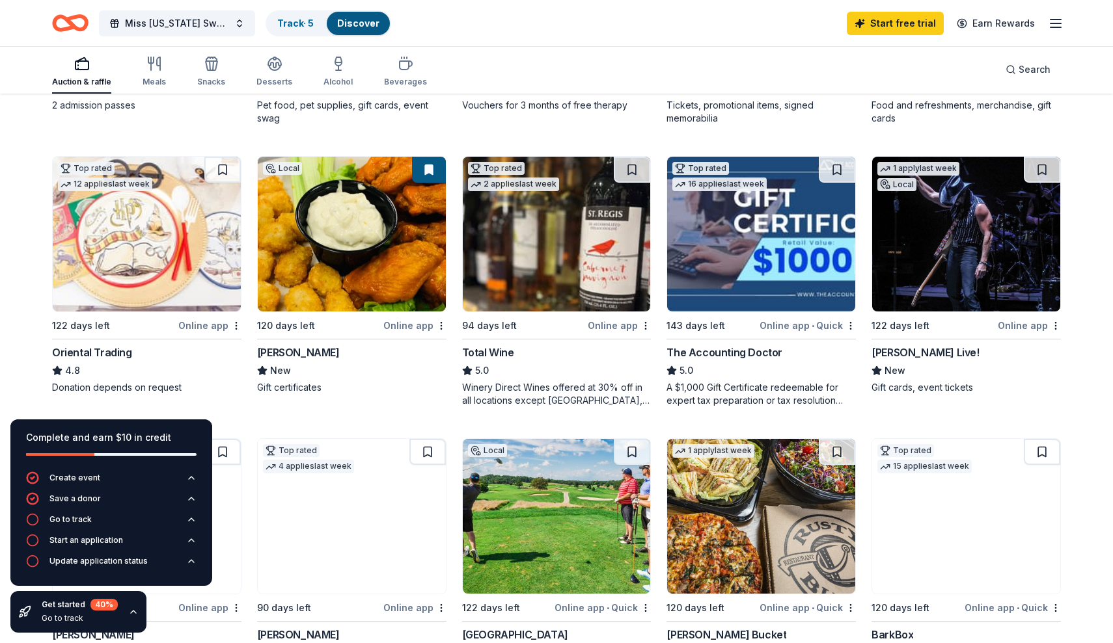
scroll to position [366, 0]
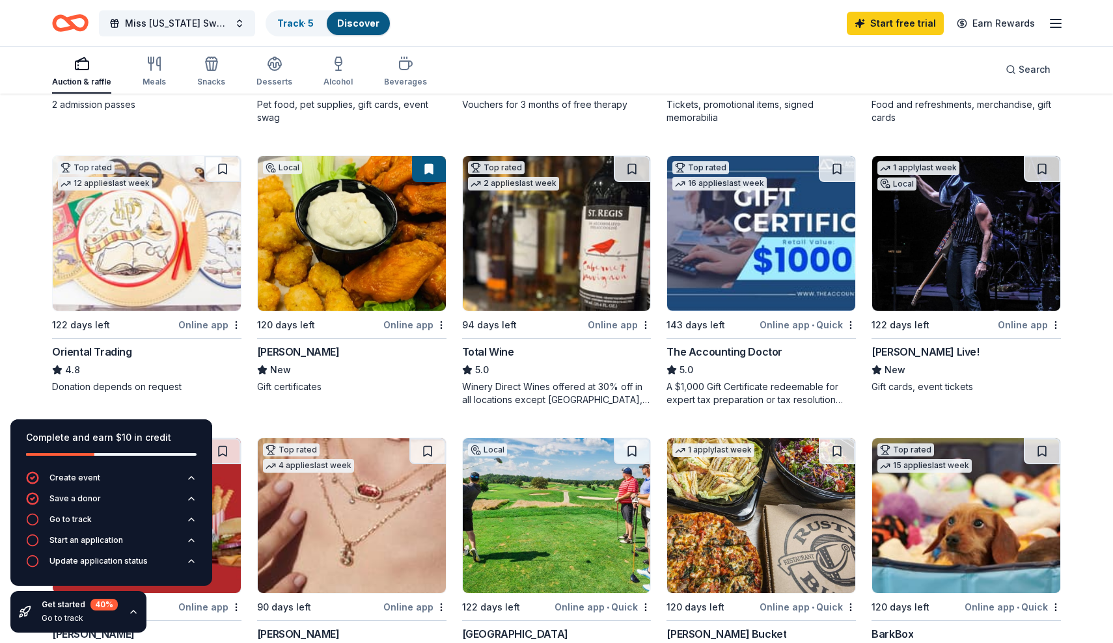
click at [352, 243] on img at bounding box center [352, 233] width 188 height 155
click at [562, 229] on img at bounding box center [557, 233] width 188 height 155
click at [956, 223] on img at bounding box center [966, 233] width 188 height 155
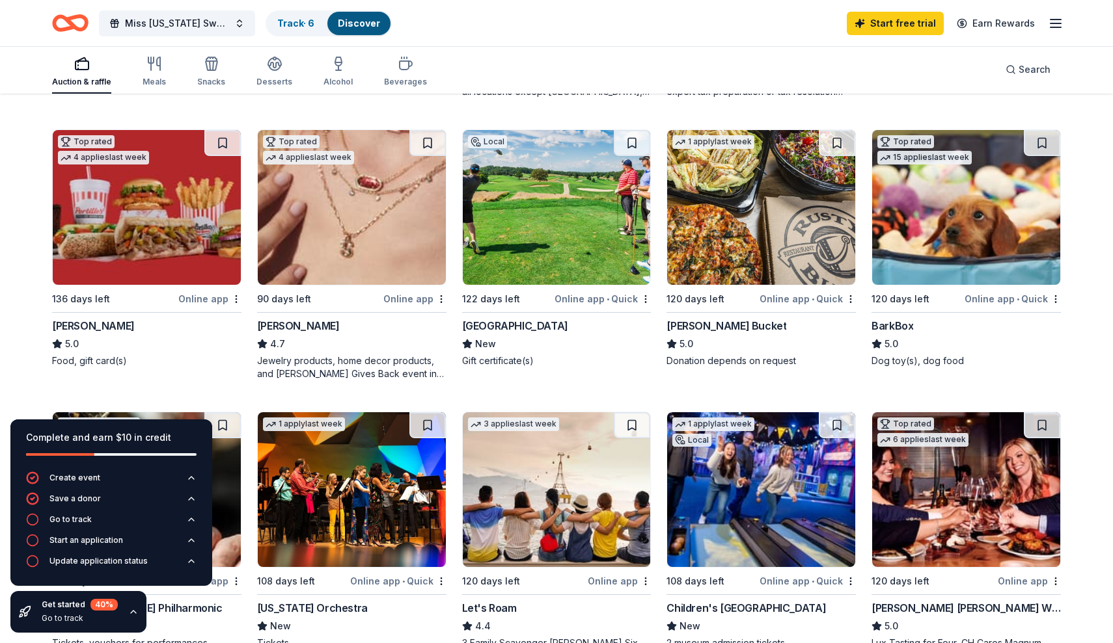
scroll to position [677, 0]
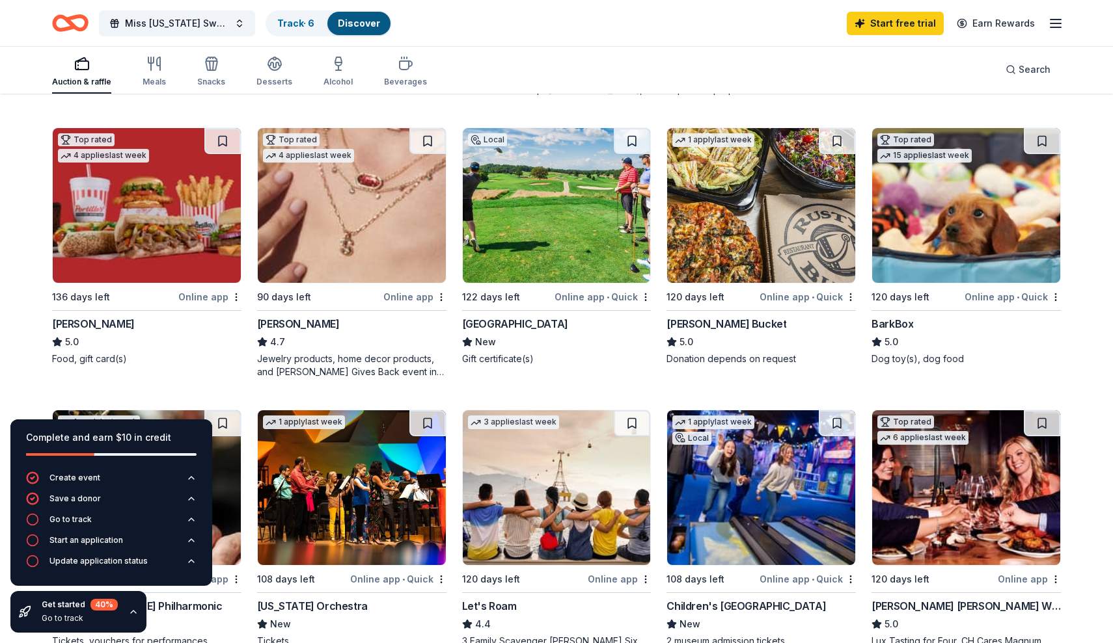
click at [176, 208] on img at bounding box center [147, 205] width 188 height 155
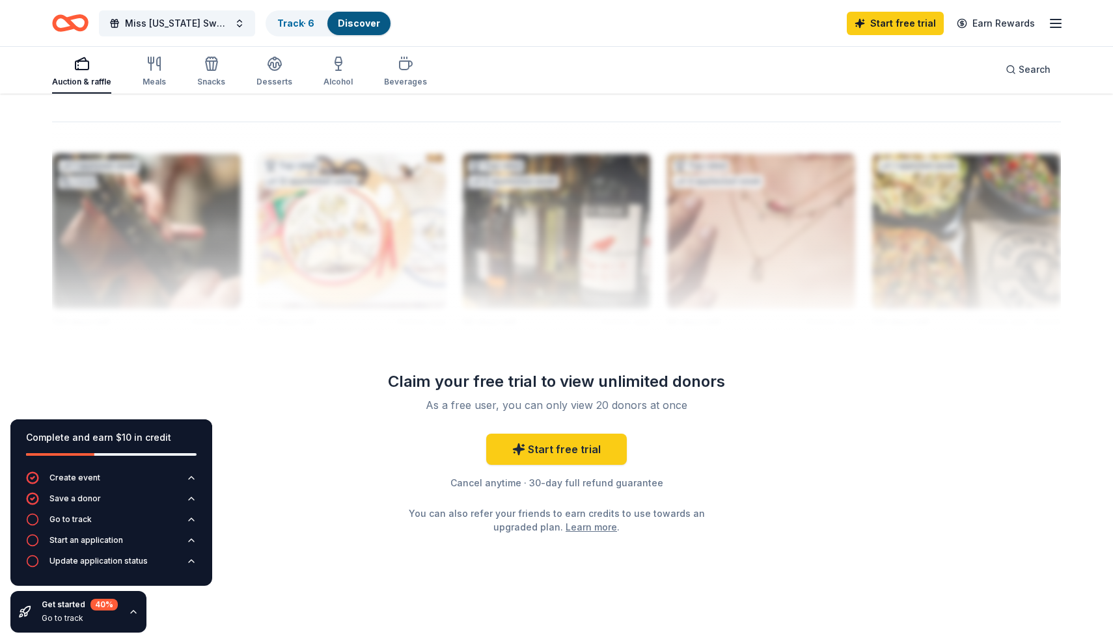
scroll to position [1247, 0]
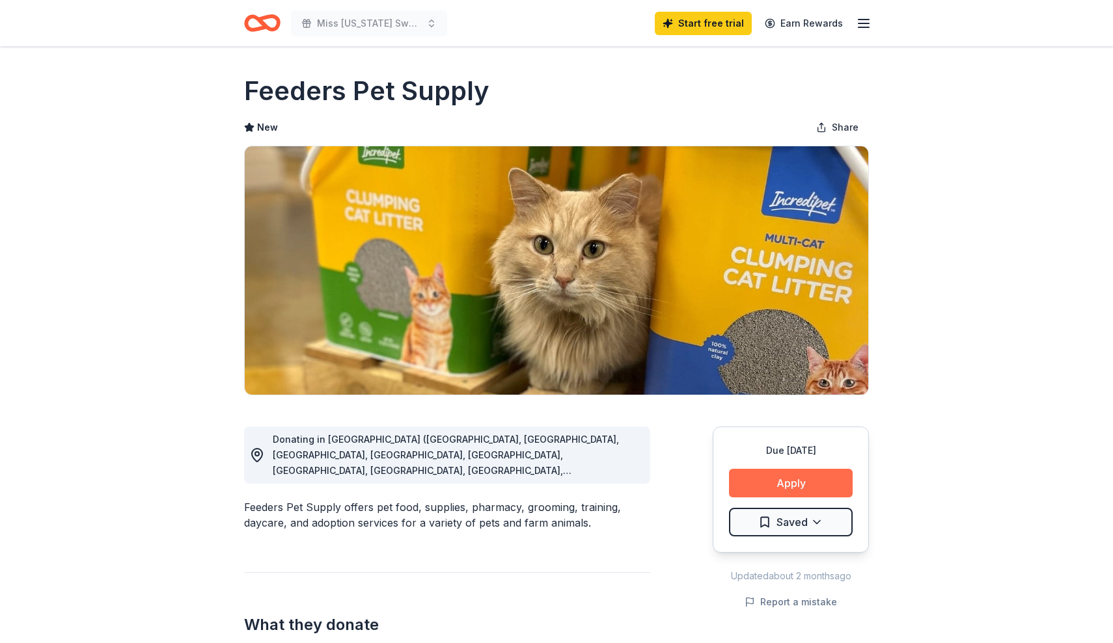
click at [761, 487] on button "Apply" at bounding box center [791, 483] width 124 height 29
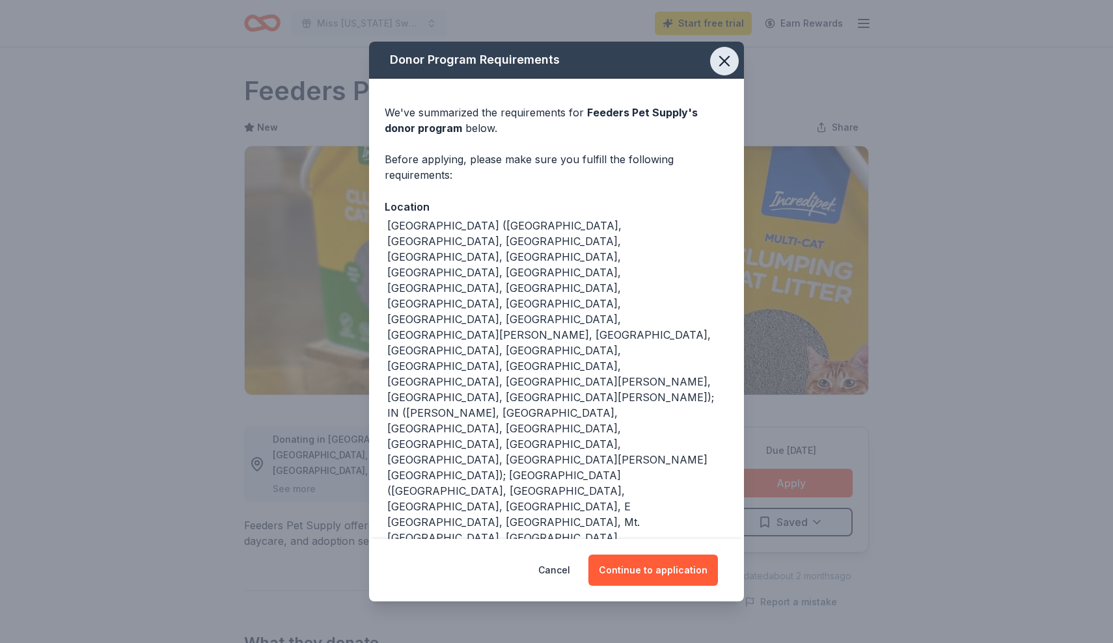
click at [722, 62] on icon "button" at bounding box center [724, 61] width 9 height 9
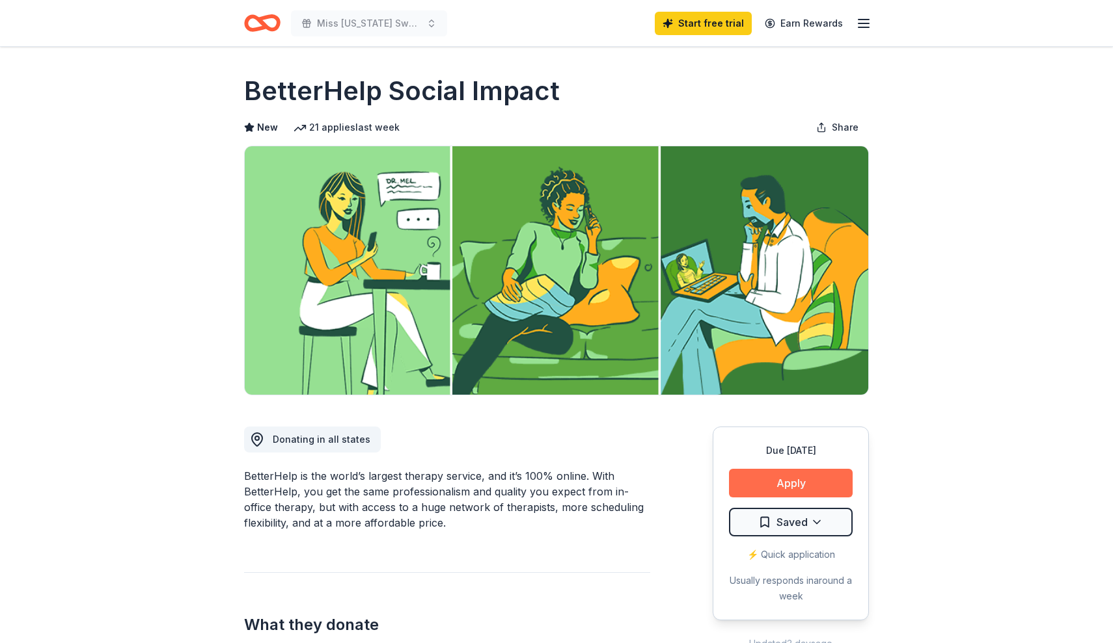
click at [762, 482] on button "Apply" at bounding box center [791, 483] width 124 height 29
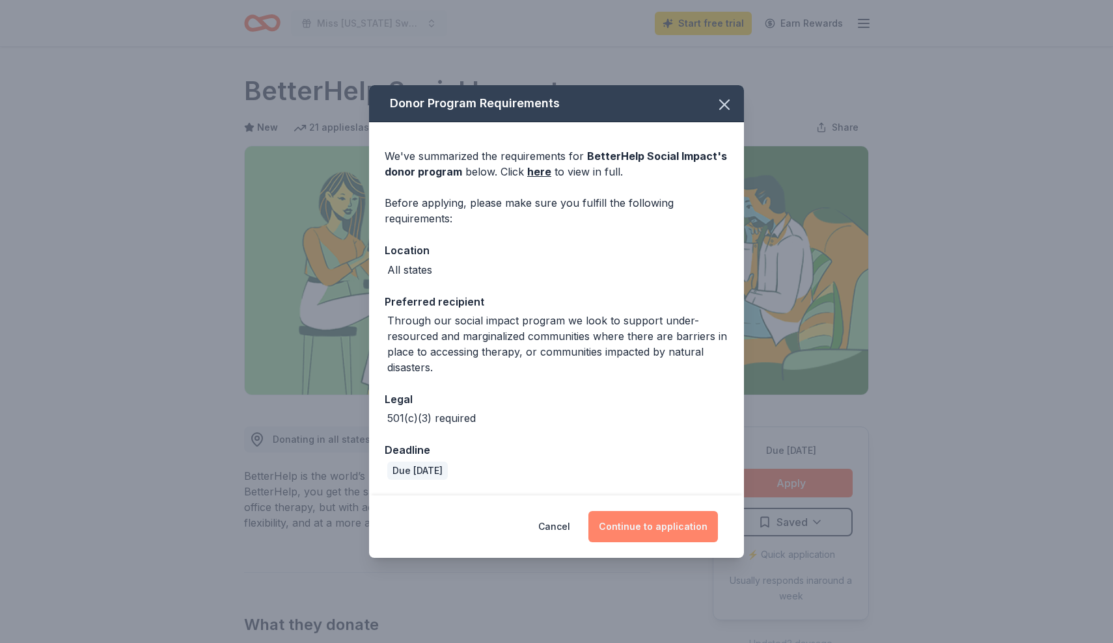
click at [668, 526] on button "Continue to application" at bounding box center [652, 526] width 129 height 31
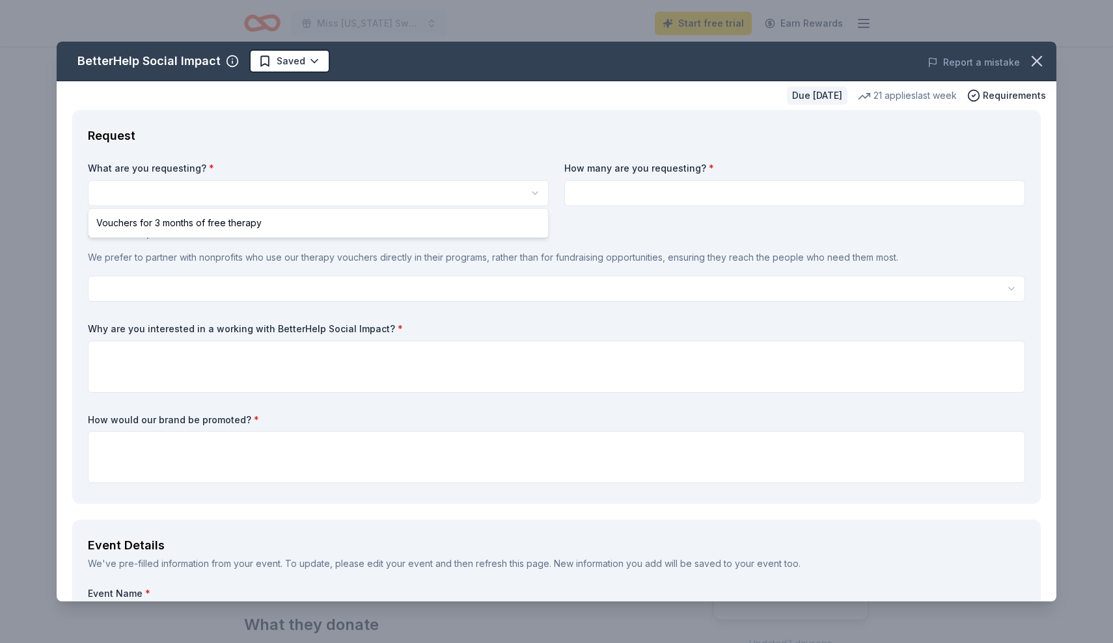
click at [486, 194] on html "Miss [US_STATE] Sweeps Program Start free trial Earn Rewards Due [DATE] Share B…" at bounding box center [556, 321] width 1113 height 643
select select "Vouchers for 3 months of free therapy"
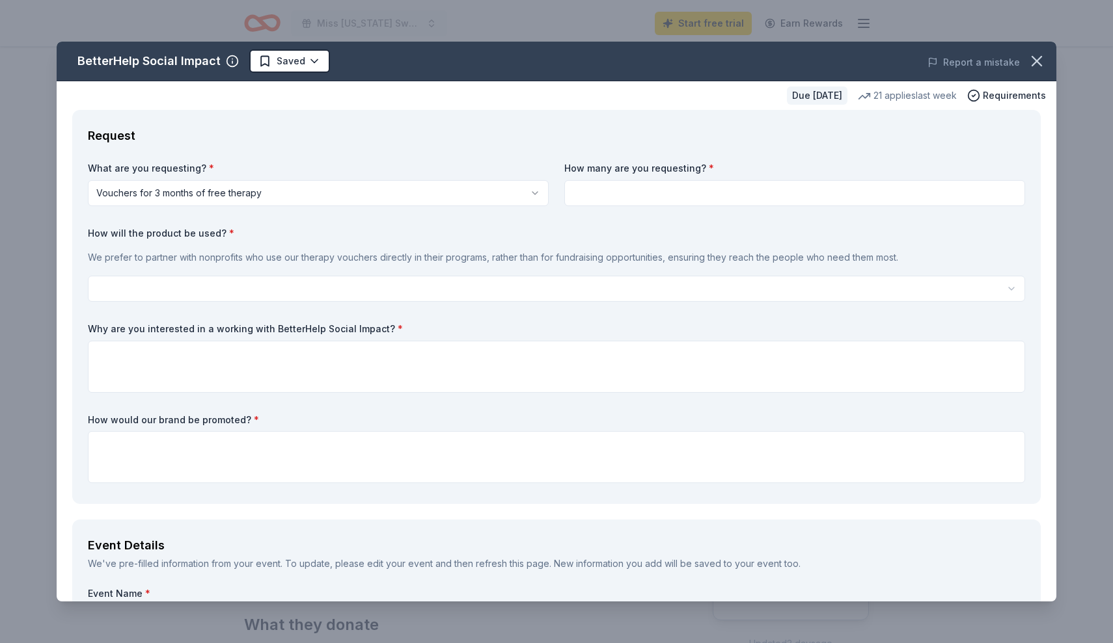
click at [630, 200] on input at bounding box center [794, 193] width 461 height 26
type input "1"
click at [1044, 56] on icon "button" at bounding box center [1036, 61] width 18 height 18
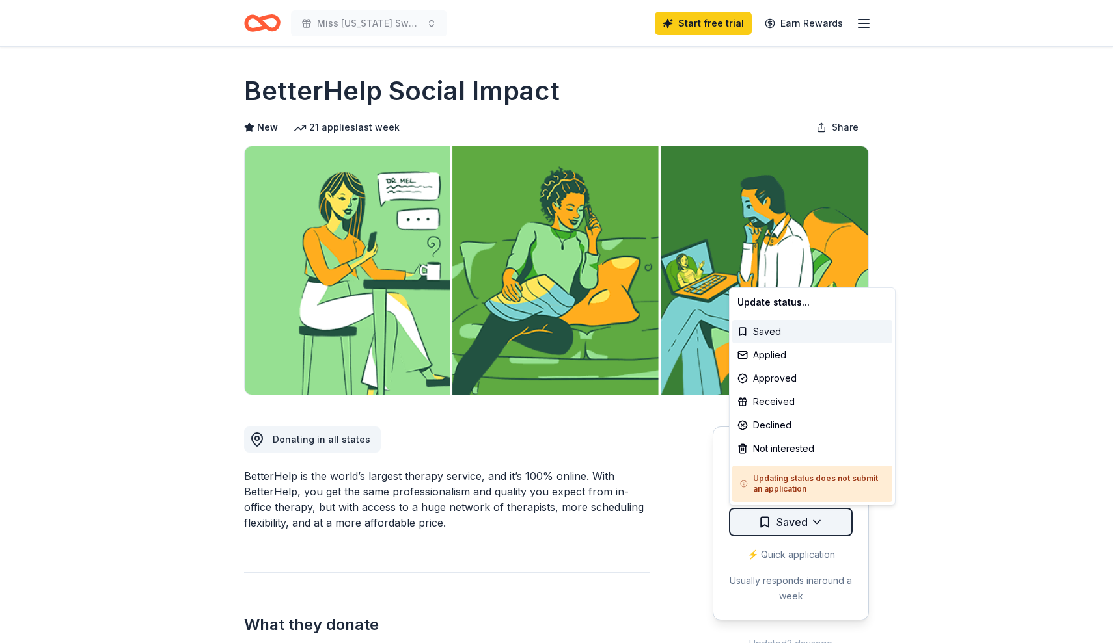
click at [778, 522] on html "Miss Indiana Sweeps Program Start free trial Earn Rewards Due in 129 days Share…" at bounding box center [556, 321] width 1113 height 643
click at [770, 334] on div "Saved" at bounding box center [812, 331] width 160 height 23
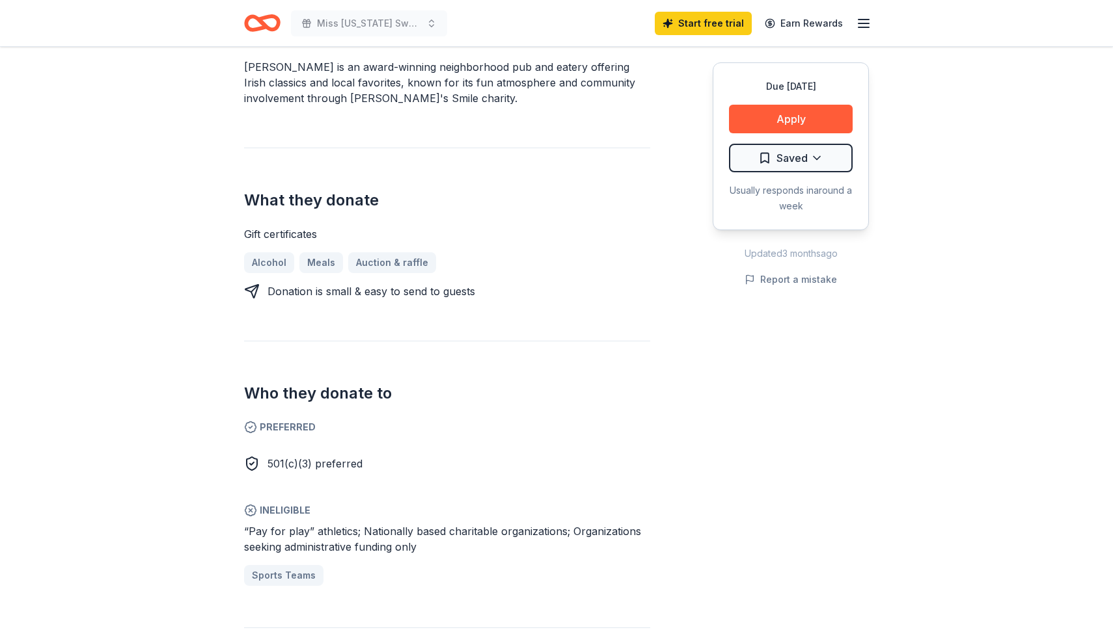
scroll to position [410, 0]
click at [779, 125] on button "Apply" at bounding box center [791, 119] width 124 height 29
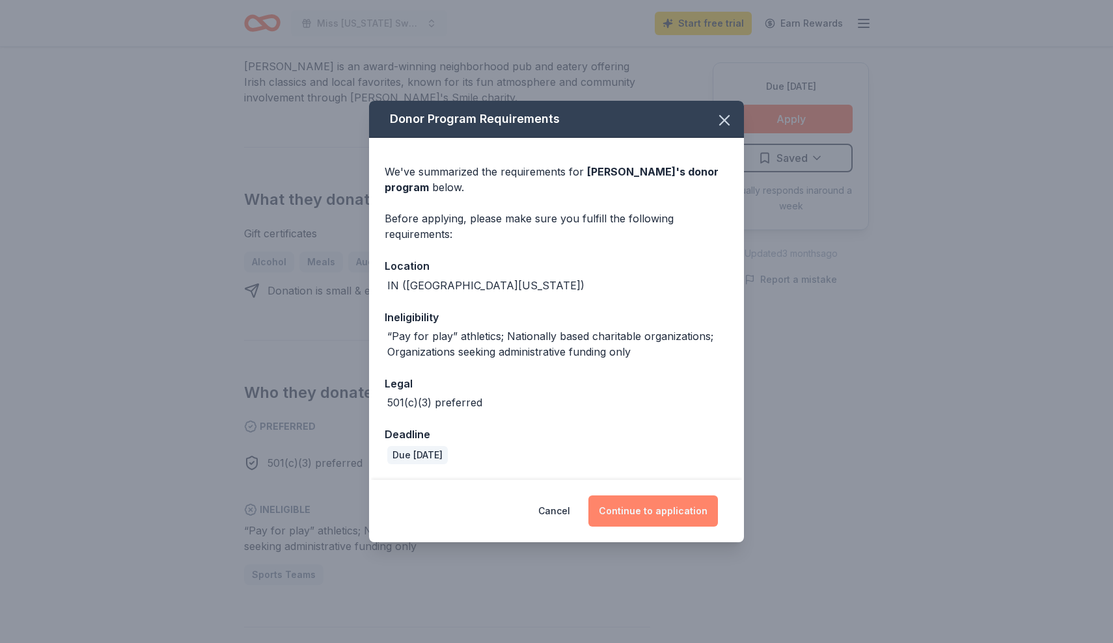
click at [651, 506] on button "Continue to application" at bounding box center [652, 511] width 129 height 31
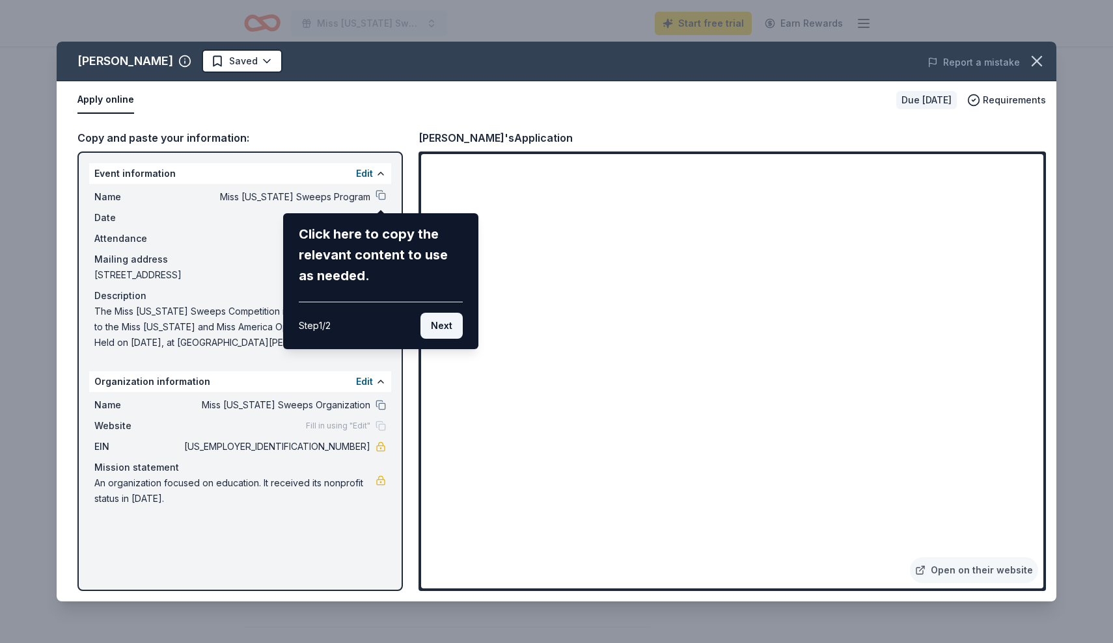
click at [446, 324] on button "Next" at bounding box center [441, 326] width 42 height 26
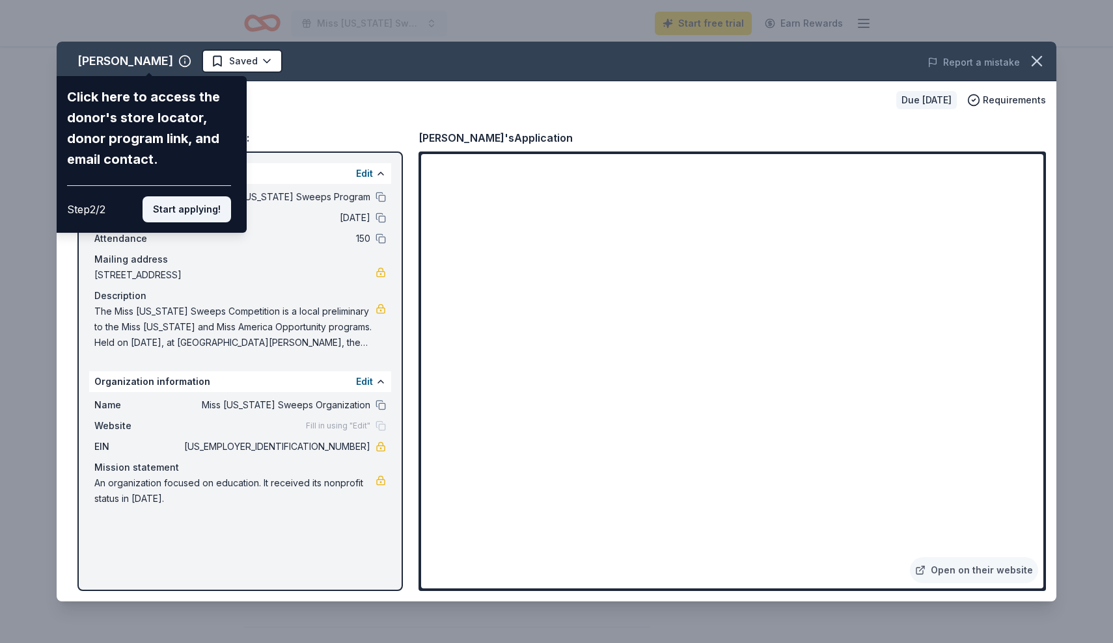
click at [193, 196] on button "Start applying!" at bounding box center [186, 209] width 88 height 26
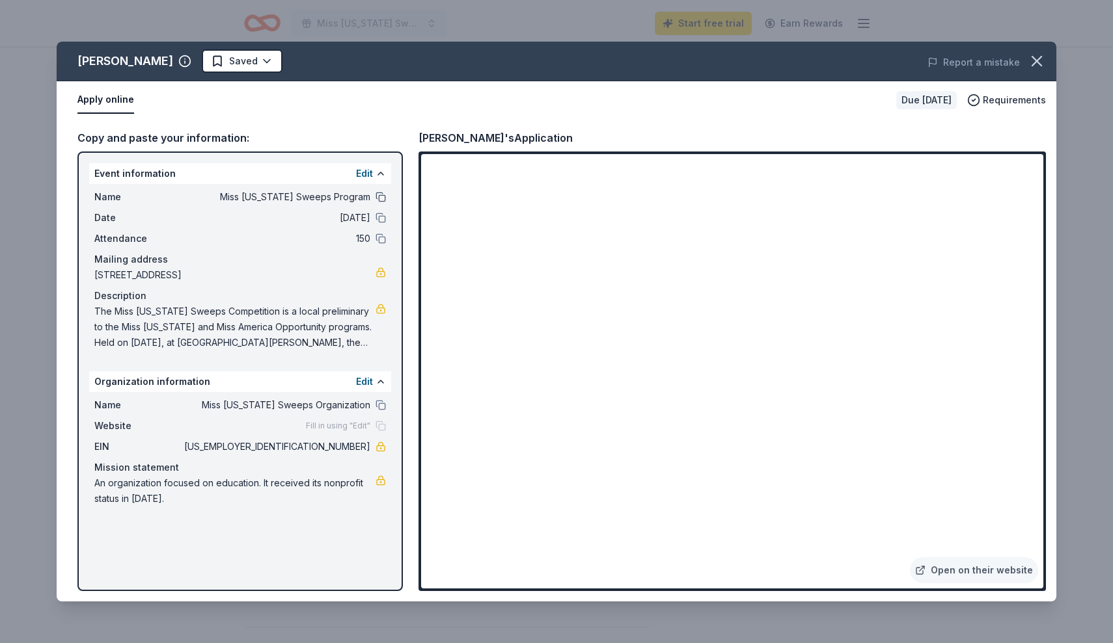
click at [377, 198] on button at bounding box center [380, 197] width 10 height 10
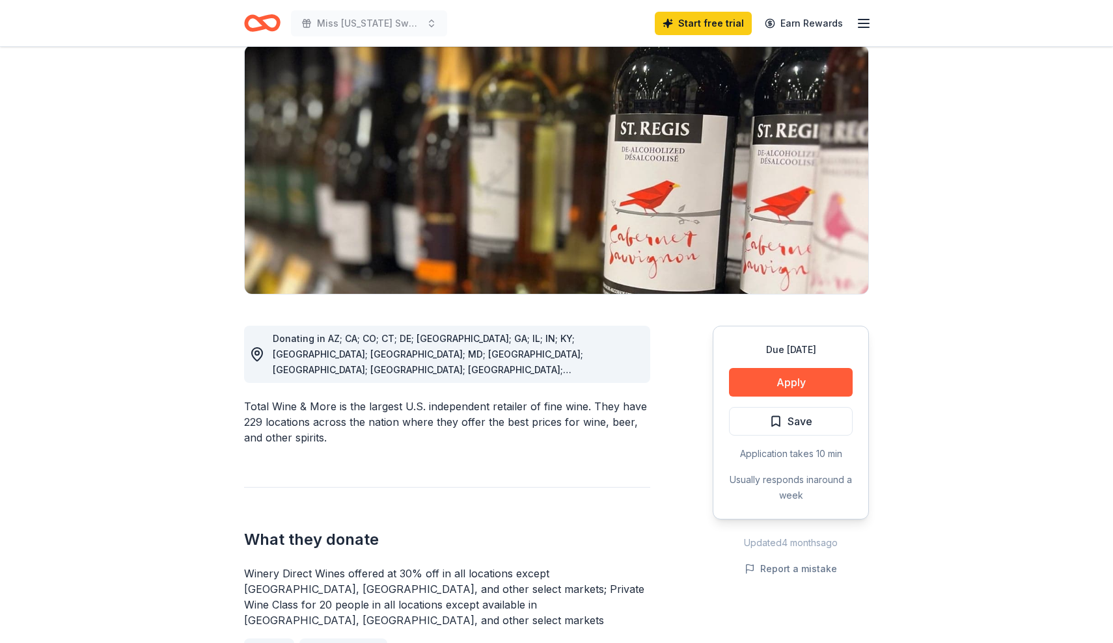
scroll to position [102, 0]
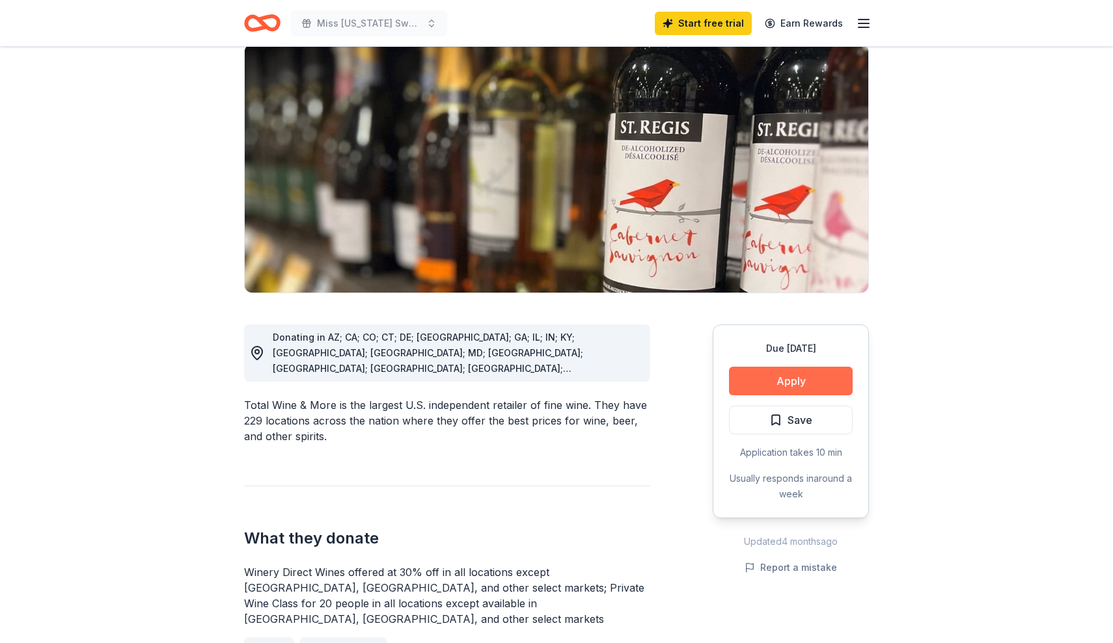
click at [800, 387] on button "Apply" at bounding box center [791, 381] width 124 height 29
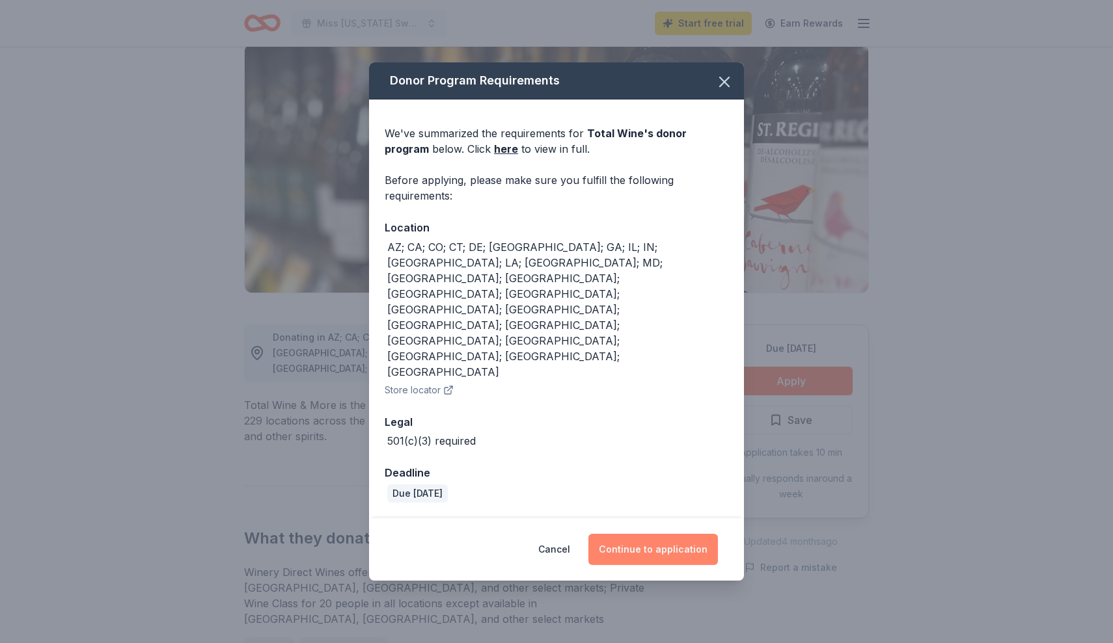
click at [664, 534] on button "Continue to application" at bounding box center [652, 549] width 129 height 31
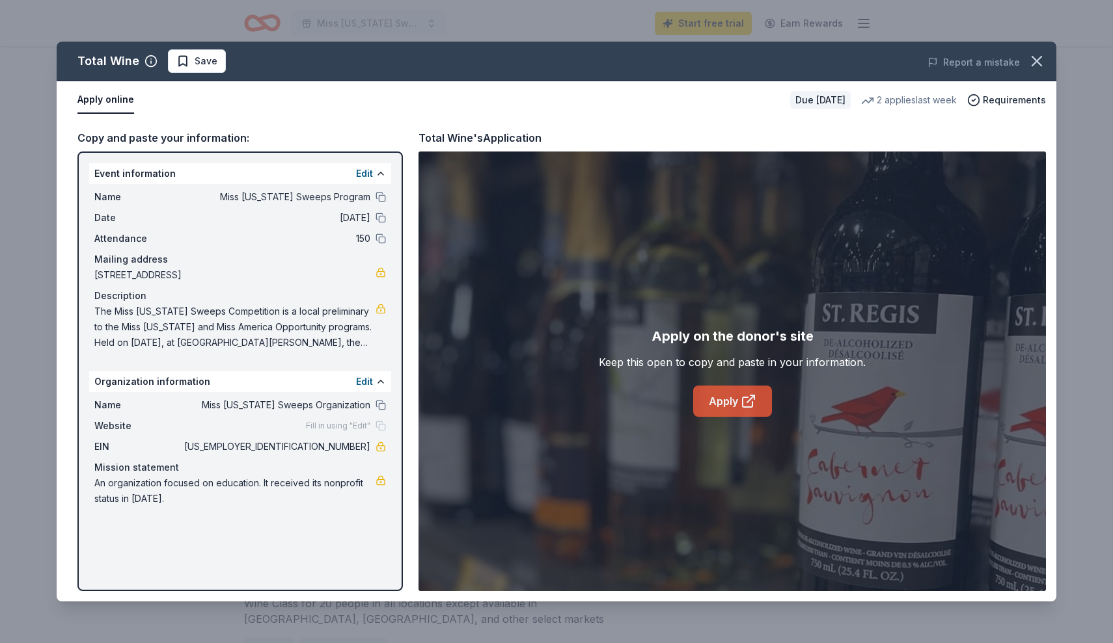
click at [742, 407] on icon at bounding box center [748, 402] width 16 height 16
click at [200, 64] on span "Save" at bounding box center [206, 61] width 23 height 16
click at [228, 64] on html "Miss Indiana Sweeps Program Start free trial Earn Rewards Due in 94 days Share …" at bounding box center [556, 219] width 1113 height 643
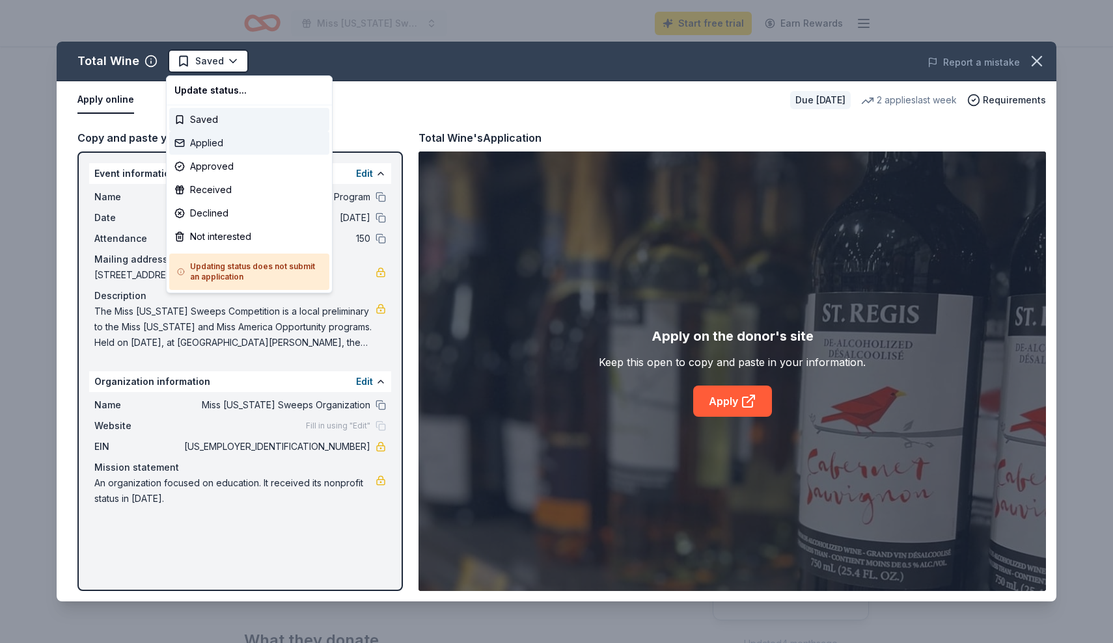
click at [225, 148] on div "Applied" at bounding box center [249, 142] width 160 height 23
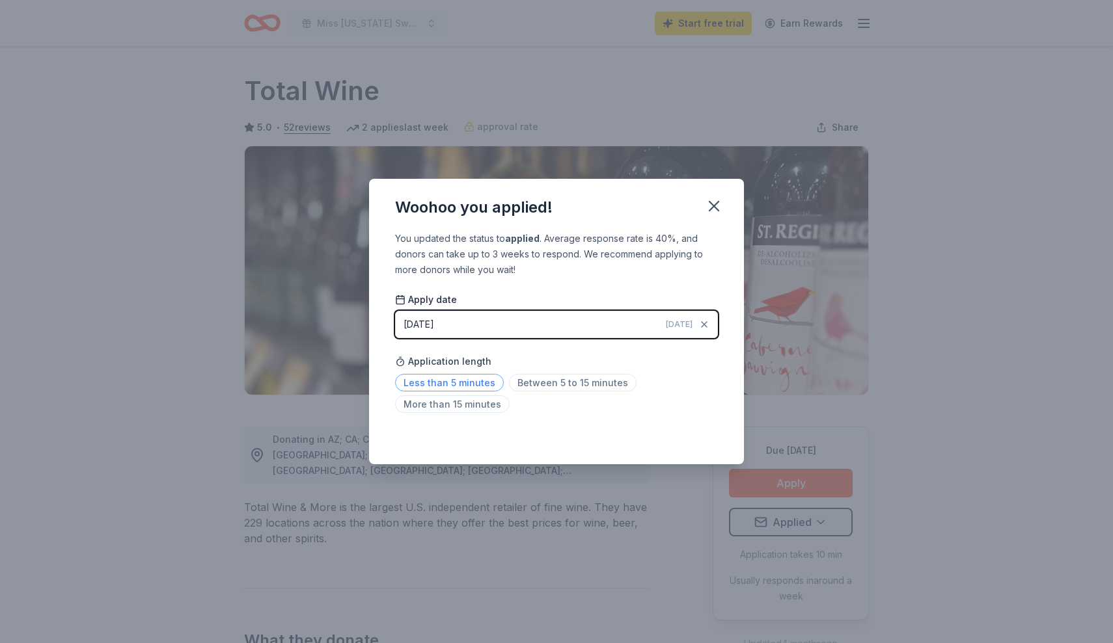
click at [478, 386] on span "Less than 5 minutes" at bounding box center [449, 383] width 109 height 18
click at [711, 205] on icon "button" at bounding box center [714, 206] width 18 height 18
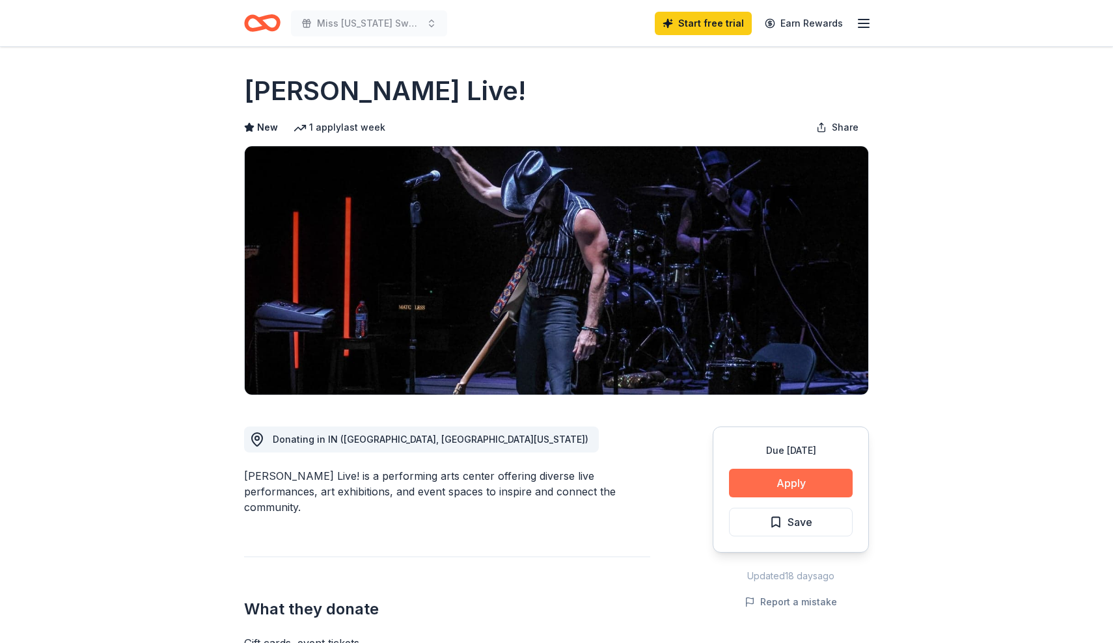
click at [817, 481] on button "Apply" at bounding box center [791, 483] width 124 height 29
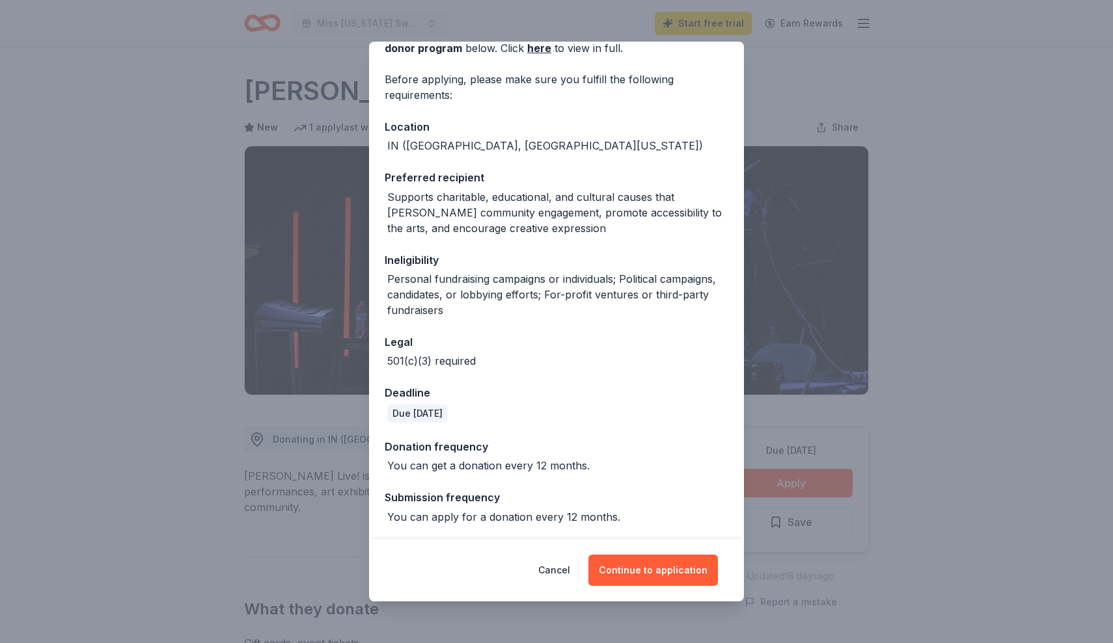
scroll to position [79, 0]
click at [647, 569] on button "Continue to application" at bounding box center [652, 570] width 129 height 31
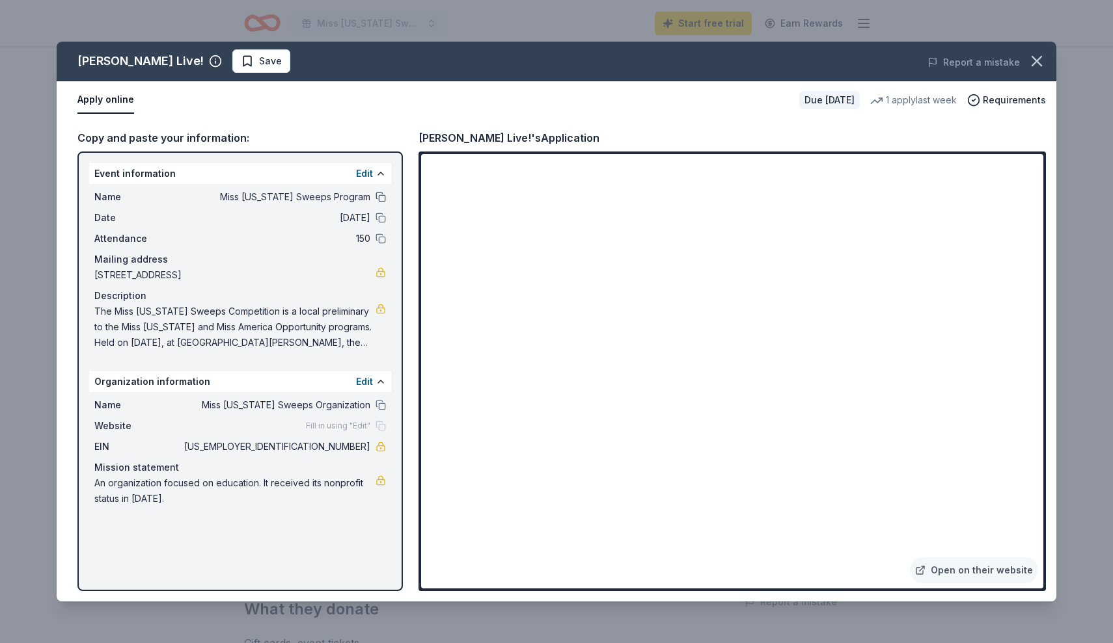
click at [379, 198] on button at bounding box center [380, 197] width 10 height 10
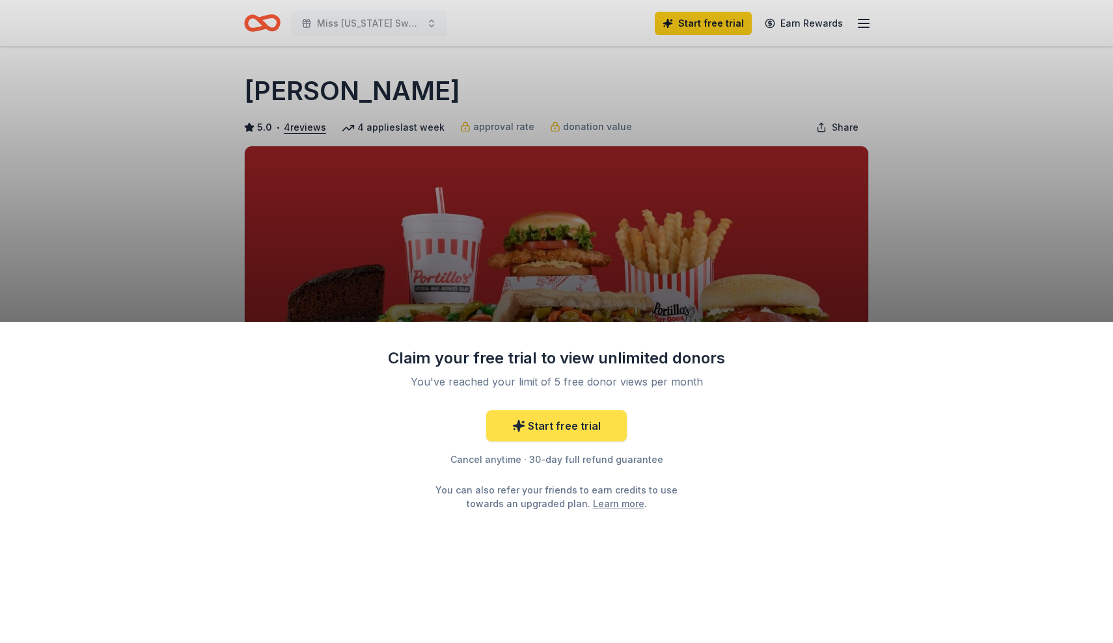
click at [558, 422] on link "Start free trial" at bounding box center [556, 426] width 141 height 31
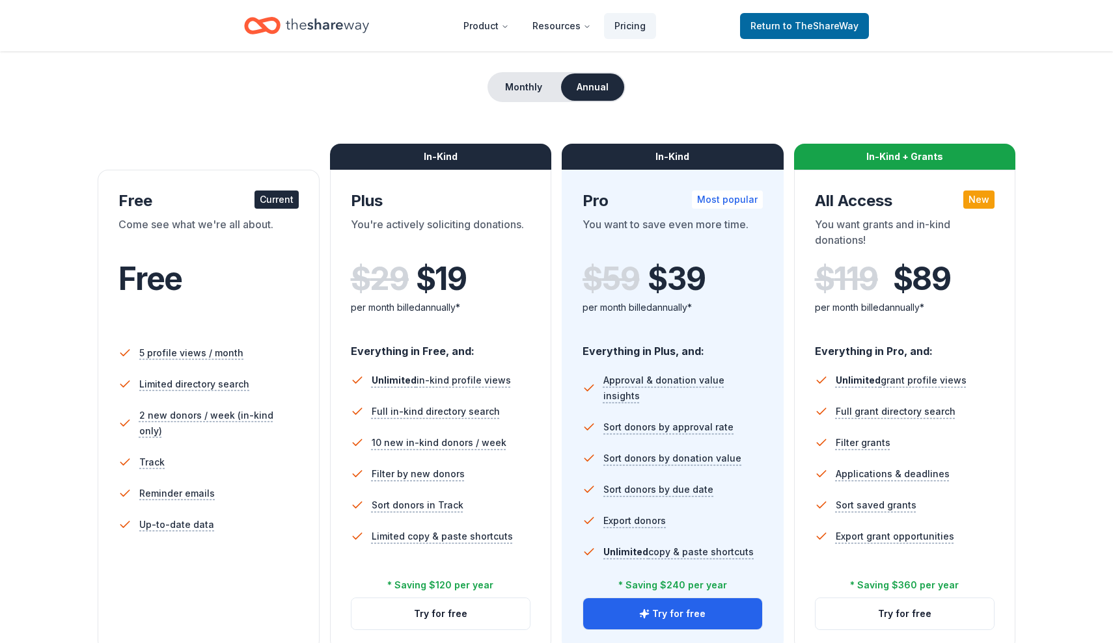
scroll to position [107, 0]
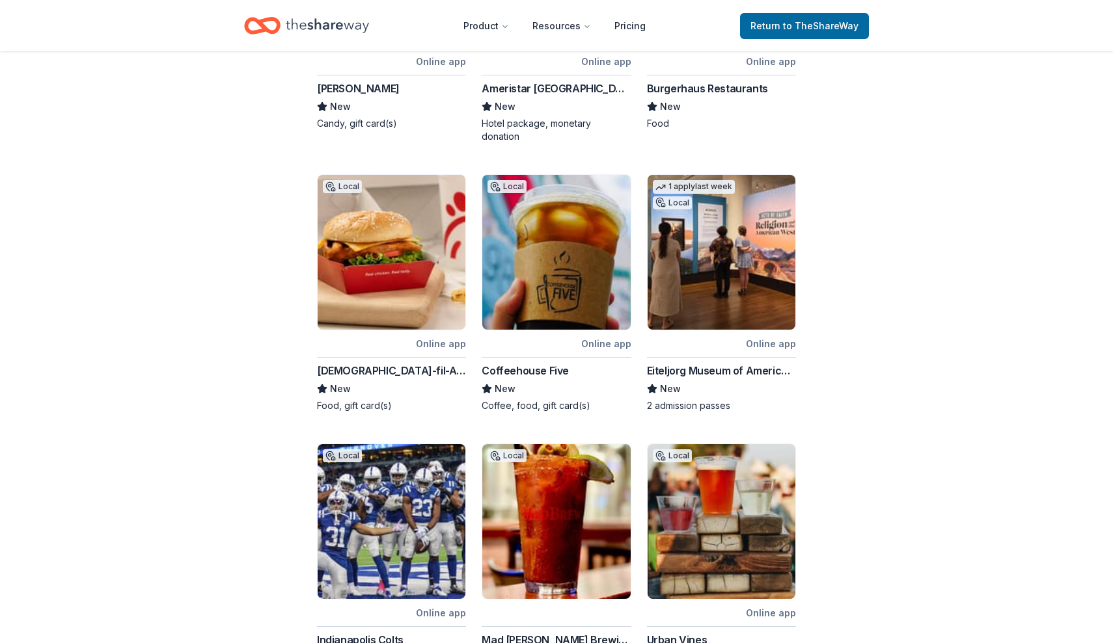
scroll to position [390, 0]
